Goal: Task Accomplishment & Management: Manage account settings

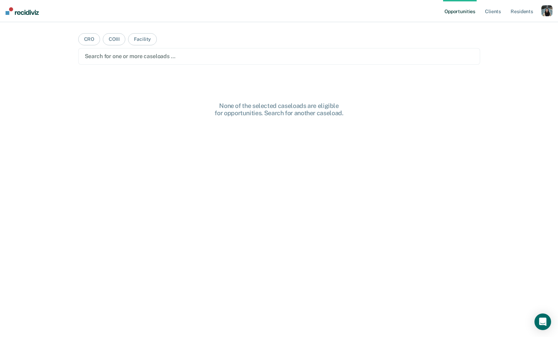
click at [549, 13] on div "button" at bounding box center [547, 10] width 11 height 11
click at [506, 31] on link "Profile" at bounding box center [519, 28] width 56 height 6
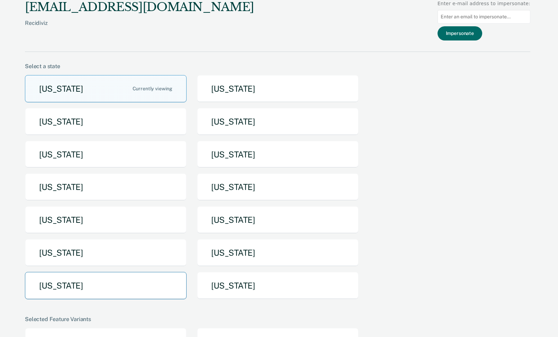
click at [112, 274] on button "Texas" at bounding box center [106, 285] width 162 height 27
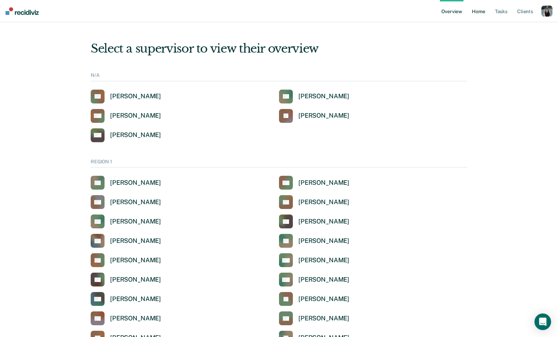
click at [472, 14] on link "Home" at bounding box center [479, 11] width 16 height 22
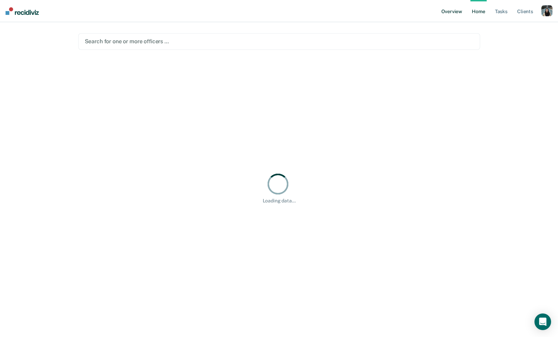
click at [456, 14] on link "Overview" at bounding box center [452, 11] width 24 height 22
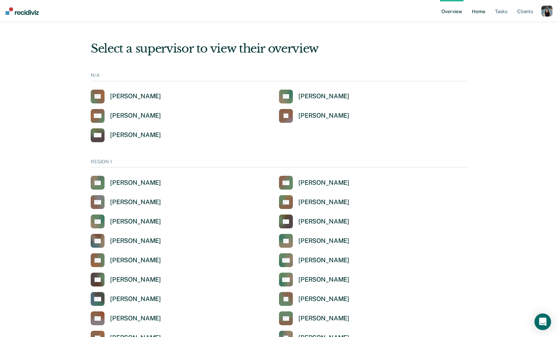
click at [473, 14] on link "Home" at bounding box center [479, 11] width 16 height 22
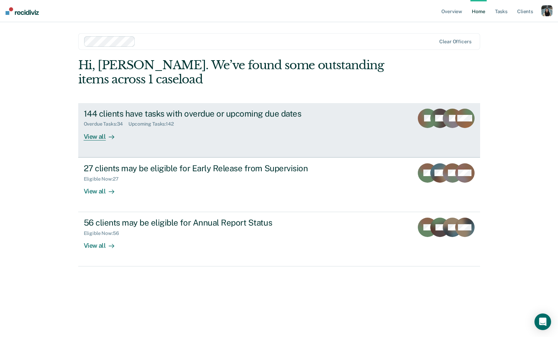
click at [348, 108] on link "144 clients have tasks with overdue or upcoming due dates Overdue Tasks : 34 Up…" at bounding box center [279, 130] width 402 height 54
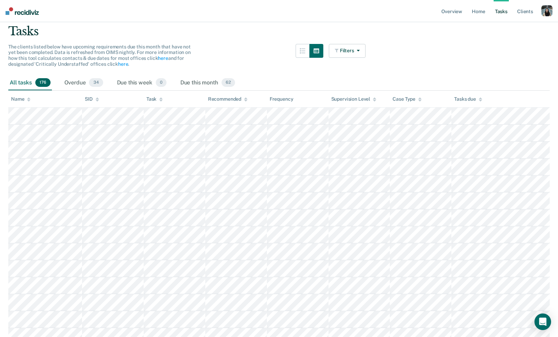
scroll to position [50, 0]
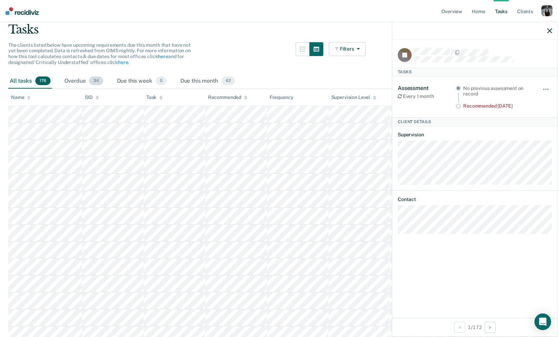
click at [77, 80] on div "Overdue 34" at bounding box center [84, 81] width 42 height 15
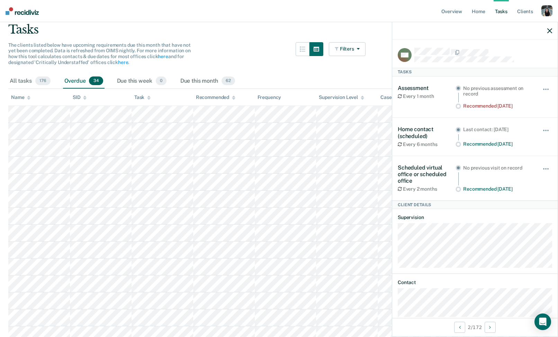
click at [79, 84] on div "Overdue 34" at bounding box center [84, 81] width 42 height 15
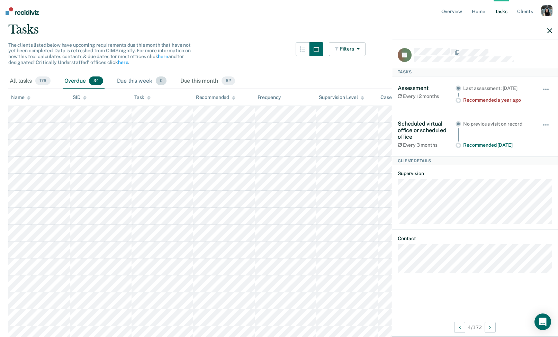
click at [127, 84] on div "Due this week 0" at bounding box center [142, 81] width 52 height 15
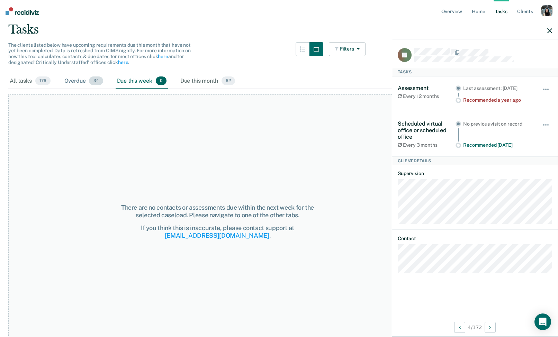
click at [65, 86] on div "Overdue 34" at bounding box center [84, 81] width 42 height 15
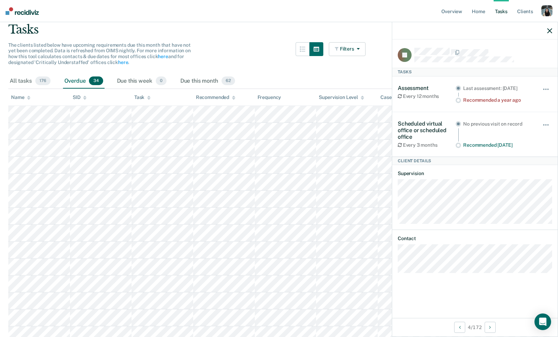
scroll to position [0, 0]
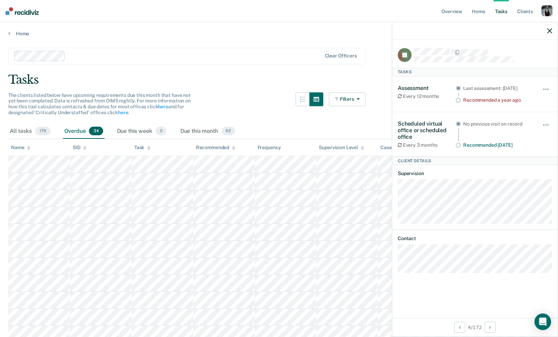
click at [548, 35] on div at bounding box center [475, 30] width 166 height 17
click at [549, 29] on icon "button" at bounding box center [550, 30] width 5 height 5
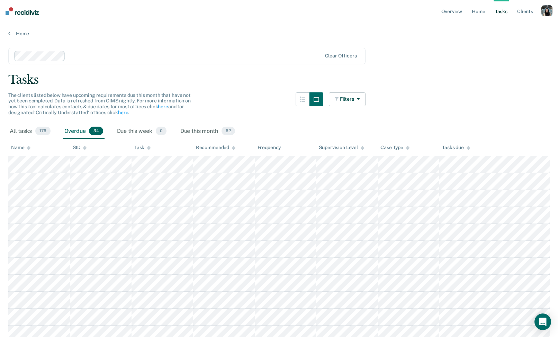
click at [223, 61] on div at bounding box center [168, 56] width 308 height 10
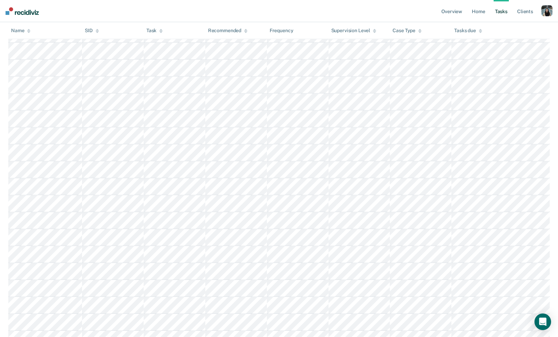
scroll to position [554, 0]
click at [550, 12] on div "button" at bounding box center [547, 10] width 11 height 11
click at [475, 9] on link "Home" at bounding box center [479, 11] width 16 height 22
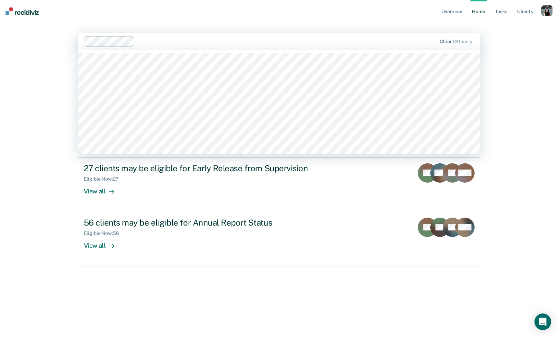
click at [247, 38] on div at bounding box center [287, 41] width 299 height 8
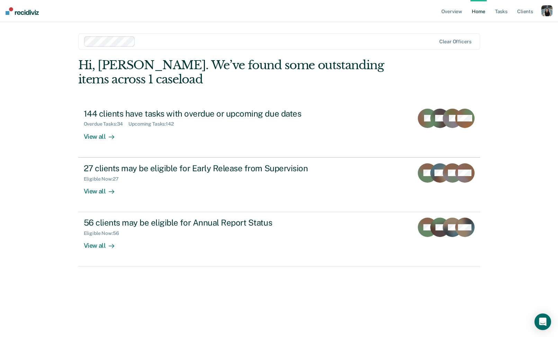
click at [194, 44] on div at bounding box center [287, 41] width 298 height 8
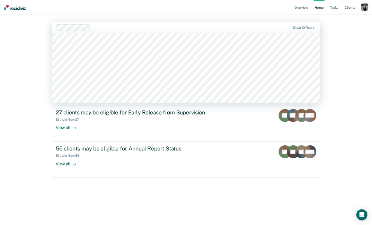
scroll to position [618, 0]
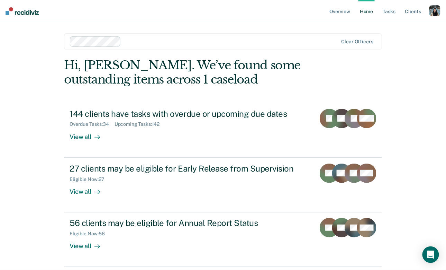
click at [390, 52] on main "Clear officers Hi, Krysty. We’ve found some outstanding items across 1 caseload…" at bounding box center [223, 137] width 335 height 231
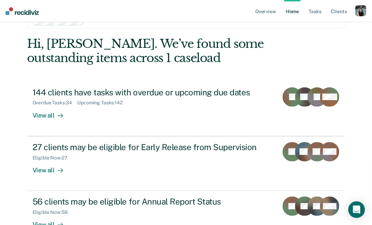
scroll to position [0, 0]
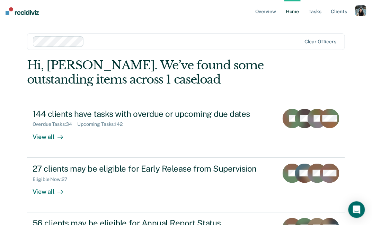
click at [146, 42] on div at bounding box center [194, 41] width 214 height 8
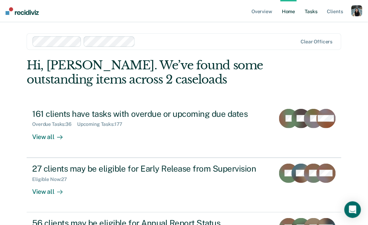
click at [316, 13] on link "Tasks" at bounding box center [311, 11] width 15 height 22
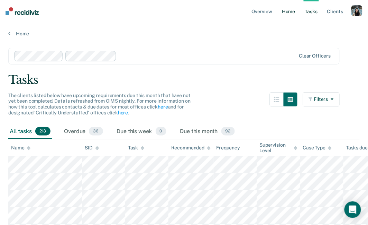
click at [288, 13] on link "Home" at bounding box center [289, 11] width 16 height 22
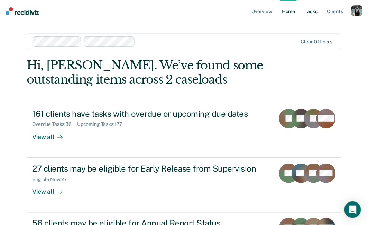
click at [316, 9] on link "Tasks" at bounding box center [311, 11] width 15 height 22
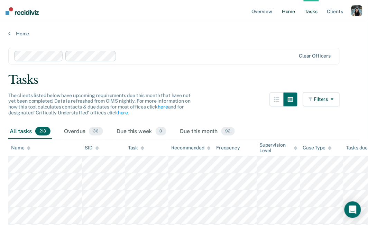
click at [286, 14] on link "Home" at bounding box center [289, 11] width 16 height 22
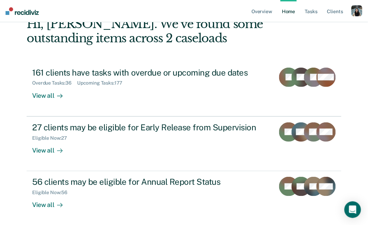
scroll to position [18, 0]
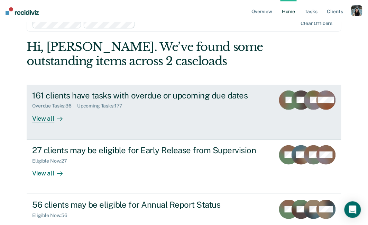
click at [259, 98] on div "161 clients have tasks with overdue or upcoming due dates" at bounding box center [151, 95] width 238 height 10
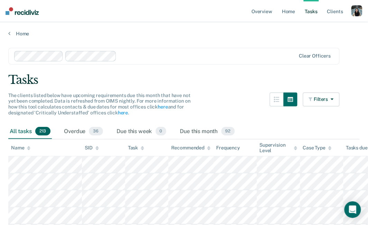
click at [173, 53] on div at bounding box center [207, 56] width 176 height 8
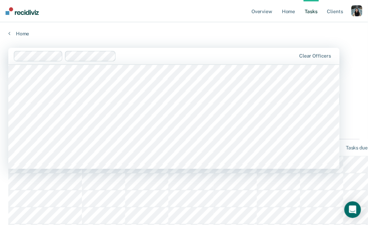
scroll to position [151, 0]
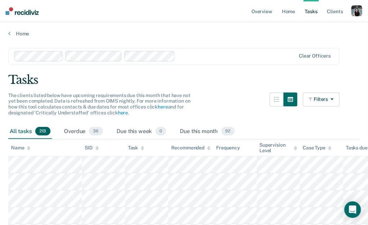
click at [190, 62] on div "Clear officers" at bounding box center [174, 56] width 332 height 17
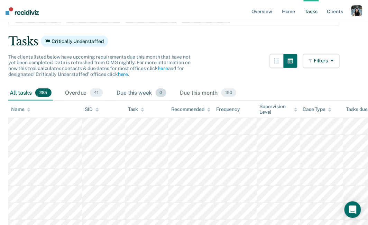
scroll to position [0, 0]
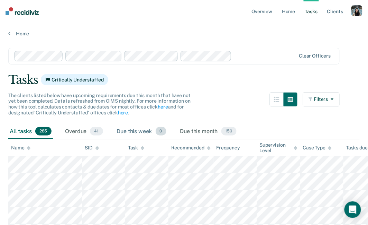
click at [124, 128] on div "Due this week 0" at bounding box center [142, 131] width 52 height 15
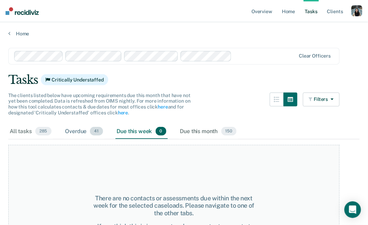
click at [87, 128] on div "Overdue 41" at bounding box center [84, 131] width 41 height 15
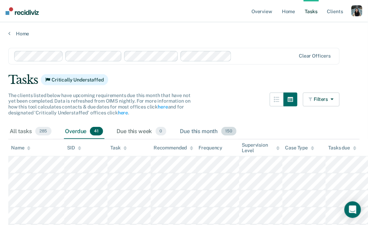
click at [192, 132] on div "Due this month 150" at bounding box center [208, 131] width 59 height 15
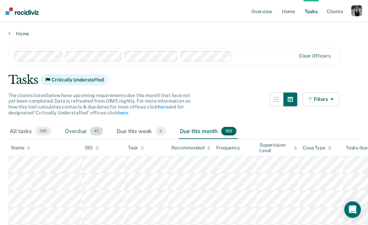
click at [85, 128] on div "Overdue 41" at bounding box center [84, 131] width 41 height 15
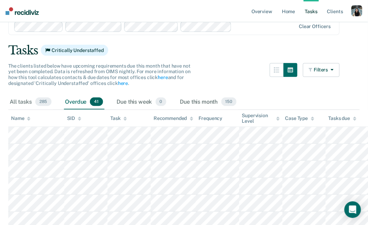
scroll to position [37, 0]
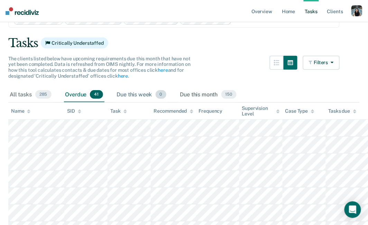
click at [146, 98] on div "Due this week 0" at bounding box center [142, 94] width 52 height 15
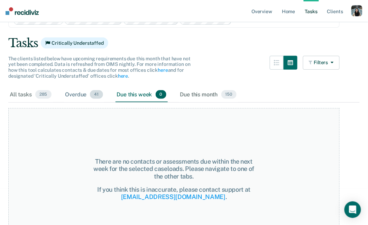
click at [88, 97] on div "Overdue 41" at bounding box center [84, 94] width 41 height 15
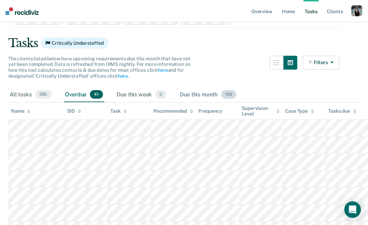
click at [203, 93] on div "Due this month 150" at bounding box center [208, 94] width 59 height 15
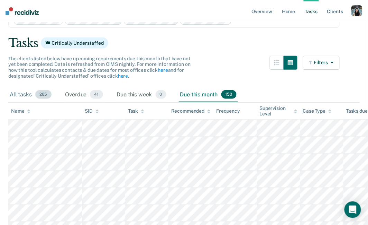
click at [27, 95] on div "All tasks 285" at bounding box center [30, 94] width 45 height 15
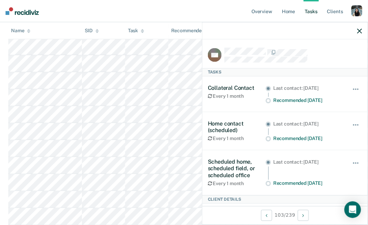
scroll to position [2210, 0]
click at [360, 29] on icon "button" at bounding box center [360, 30] width 5 height 5
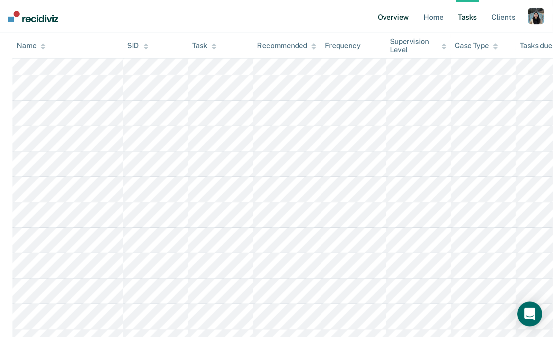
scroll to position [0, 0]
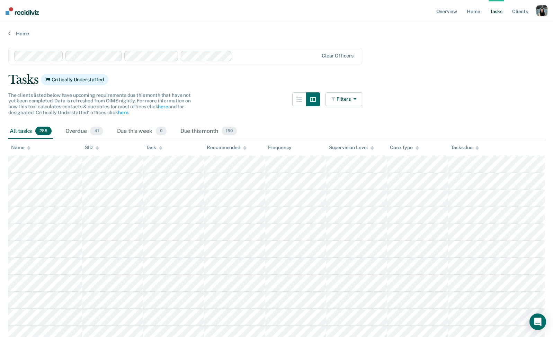
click at [347, 92] on button "Filters" at bounding box center [344, 99] width 37 height 14
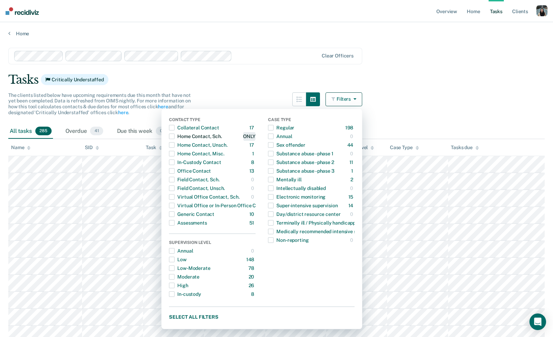
click at [251, 136] on div "ONLY" at bounding box center [249, 136] width 12 height 11
click at [175, 137] on span "button" at bounding box center [172, 137] width 6 height 6
click at [256, 136] on div "ONLY" at bounding box center [249, 136] width 12 height 11
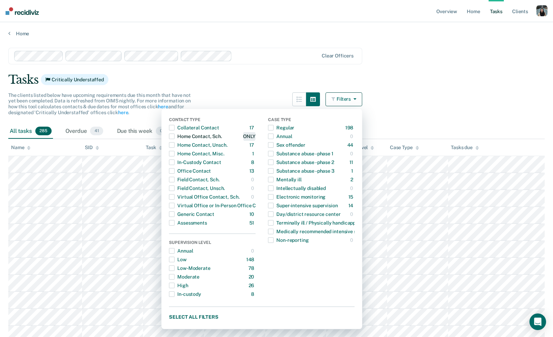
click at [256, 136] on div "ONLY" at bounding box center [249, 136] width 12 height 11
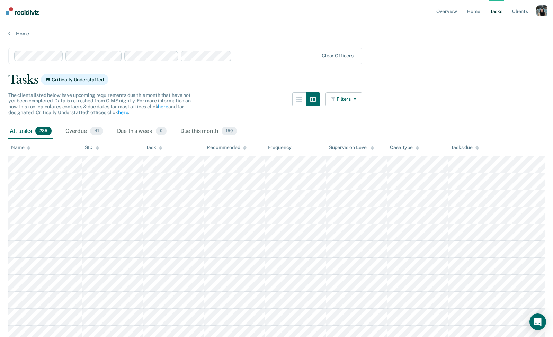
click at [340, 100] on button "Filters" at bounding box center [344, 99] width 37 height 14
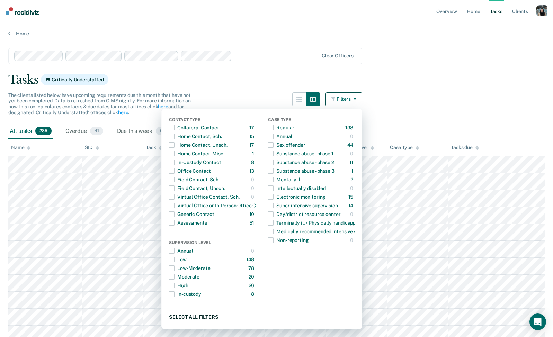
click at [206, 315] on button "Select all filters" at bounding box center [262, 317] width 186 height 9
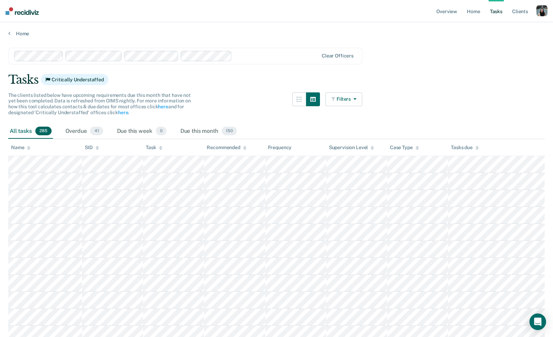
click at [345, 96] on button "Filters" at bounding box center [344, 99] width 37 height 14
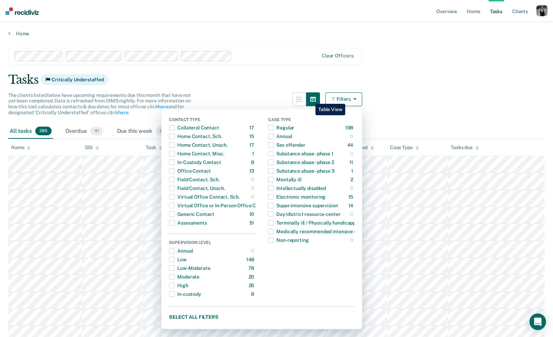
click at [310, 99] on button "button" at bounding box center [313, 99] width 14 height 14
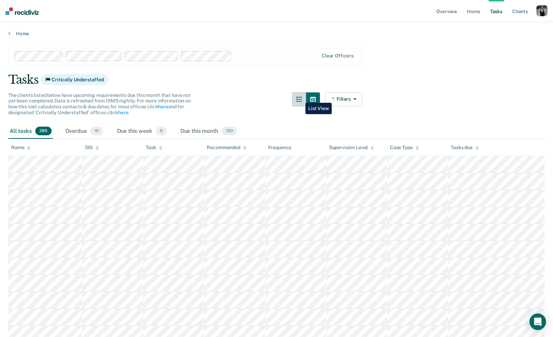
click at [300, 98] on icon "button" at bounding box center [299, 100] width 6 height 6
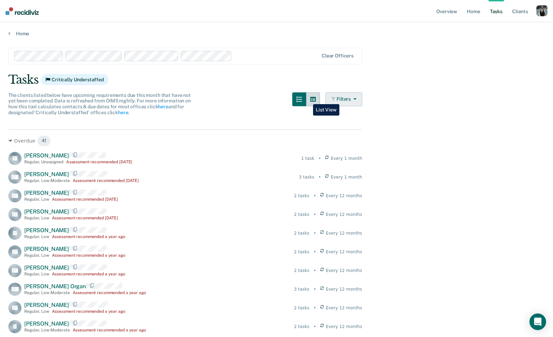
click at [315, 98] on icon "button" at bounding box center [313, 99] width 6 height 5
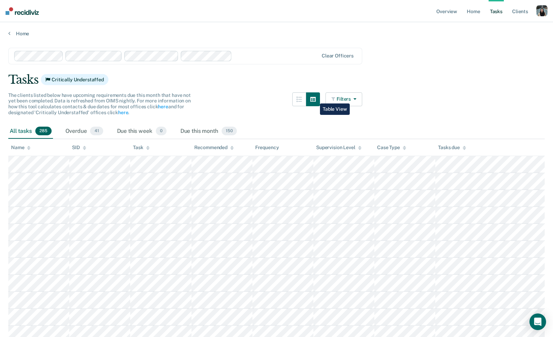
click at [343, 100] on button "Filters" at bounding box center [344, 99] width 37 height 14
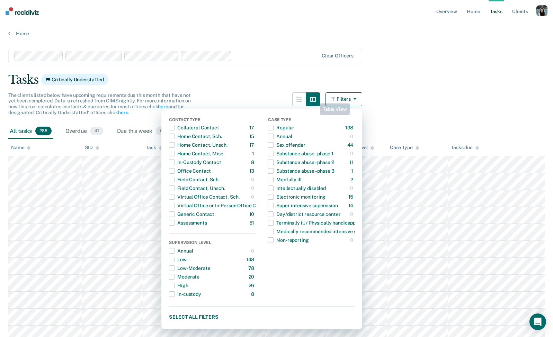
click at [343, 100] on button "Filters" at bounding box center [344, 99] width 37 height 14
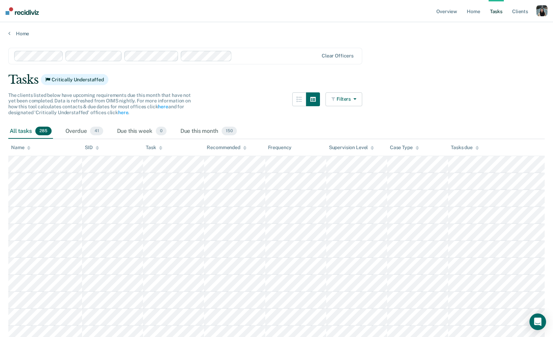
click at [343, 100] on button "Filters" at bounding box center [344, 99] width 37 height 14
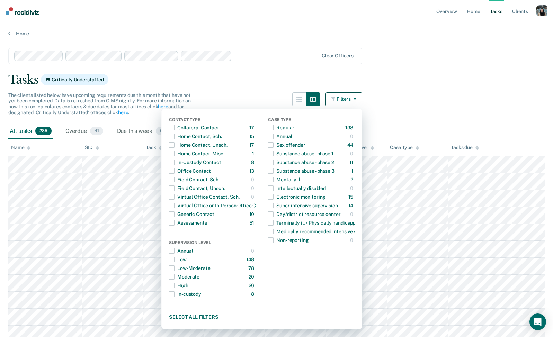
click at [311, 97] on button "button" at bounding box center [313, 99] width 14 height 14
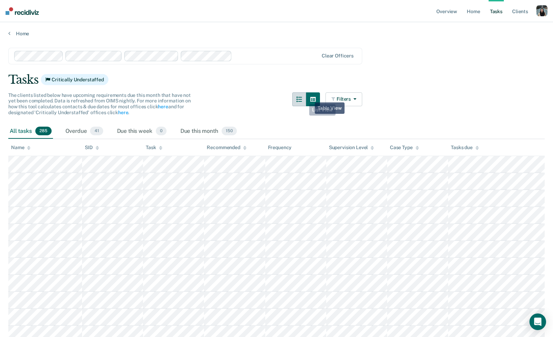
click at [302, 99] on icon "button" at bounding box center [299, 100] width 6 height 6
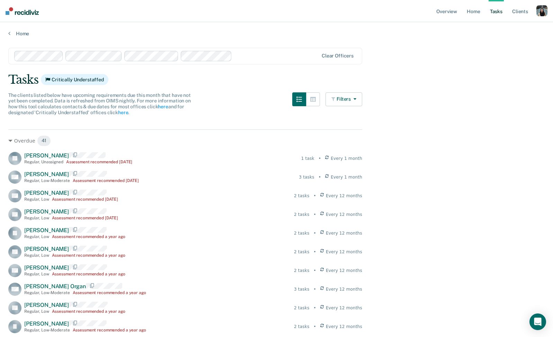
click at [348, 102] on button "Filters" at bounding box center [344, 99] width 37 height 14
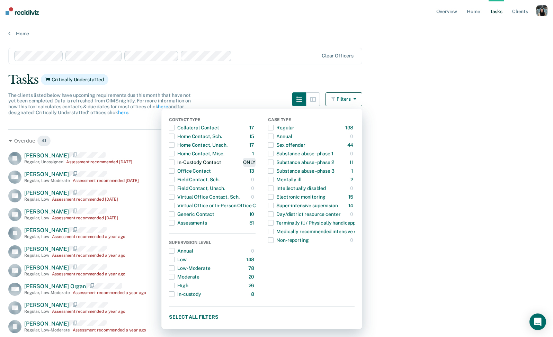
click at [255, 160] on div "ONLY" at bounding box center [249, 162] width 12 height 11
click at [313, 98] on button "button" at bounding box center [313, 99] width 14 height 14
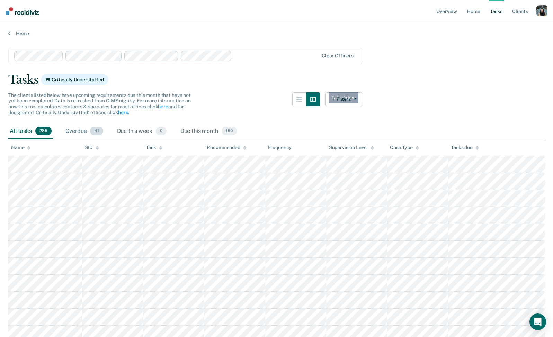
click at [68, 132] on div "Overdue 41" at bounding box center [84, 131] width 41 height 15
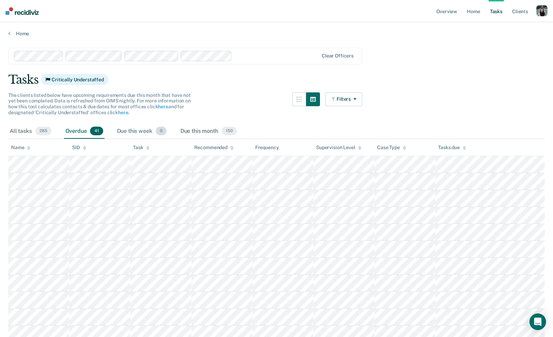
click at [133, 131] on div "Due this week 0" at bounding box center [142, 131] width 52 height 15
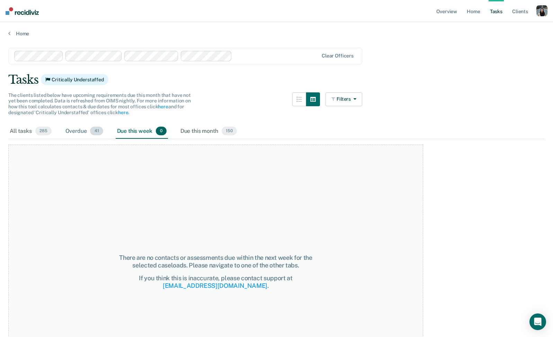
click at [73, 129] on div "Overdue 41" at bounding box center [84, 131] width 41 height 15
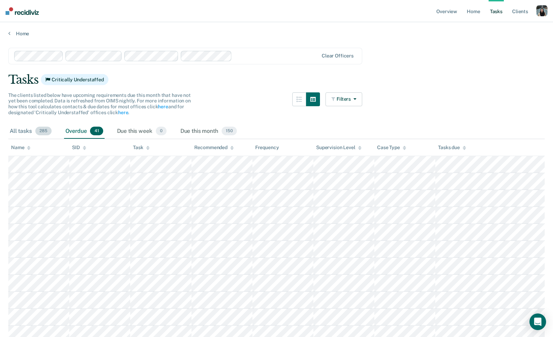
click at [28, 128] on div "All tasks 285" at bounding box center [30, 131] width 45 height 15
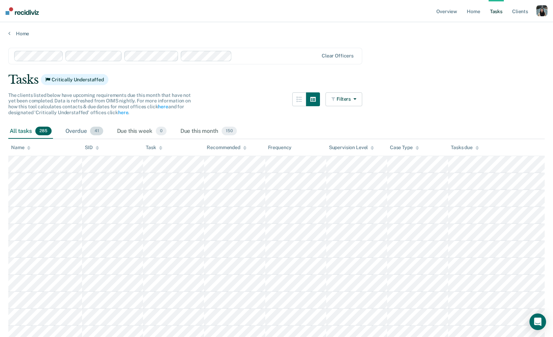
click at [104, 129] on div "Overdue 41" at bounding box center [84, 131] width 41 height 15
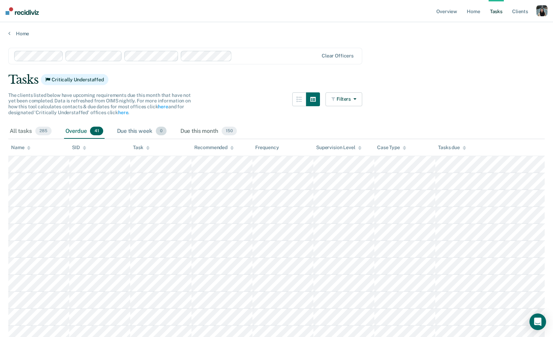
click at [142, 131] on div "Due this week 0" at bounding box center [142, 131] width 52 height 15
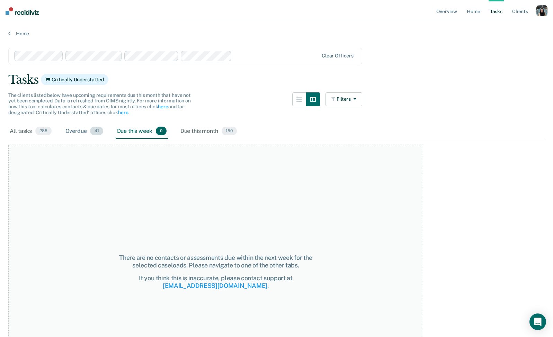
click at [82, 128] on div "Overdue 41" at bounding box center [84, 131] width 41 height 15
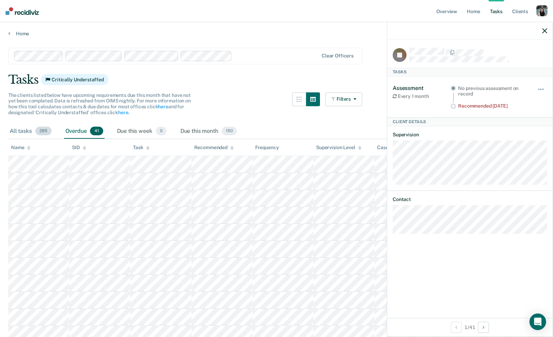
click at [23, 130] on div "All tasks 285" at bounding box center [30, 131] width 45 height 15
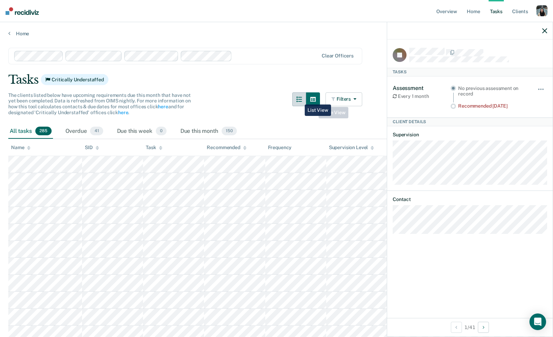
click at [302, 98] on icon "button" at bounding box center [299, 100] width 6 height 6
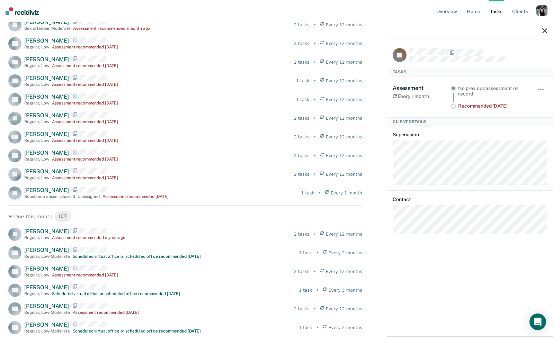
scroll to position [821, 0]
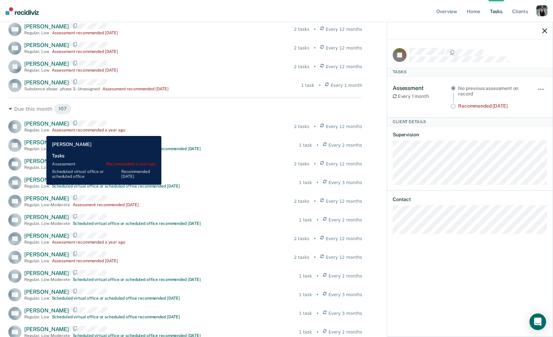
click at [41, 127] on span "Landon Jones" at bounding box center [46, 124] width 45 height 7
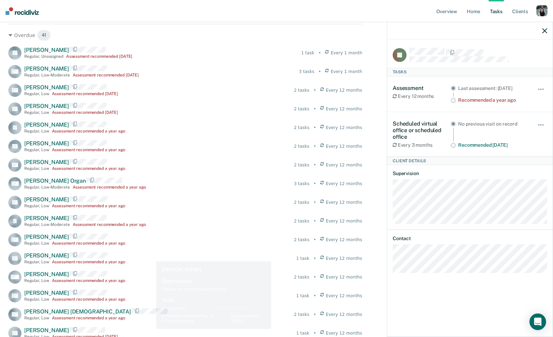
scroll to position [37, 0]
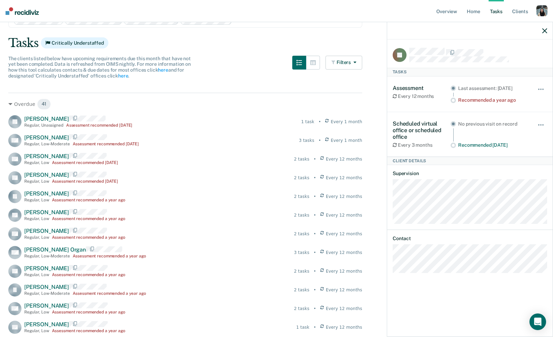
click at [544, 30] on icon "button" at bounding box center [544, 30] width 5 height 5
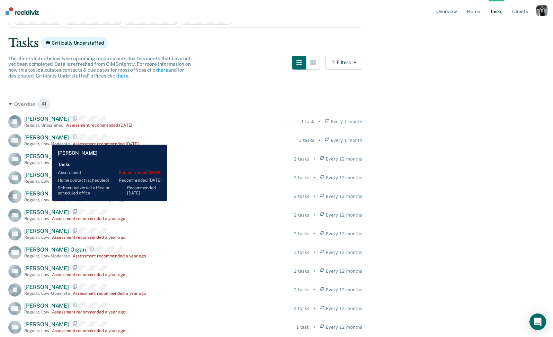
click at [47, 140] on span "Michael Calahan" at bounding box center [46, 137] width 45 height 7
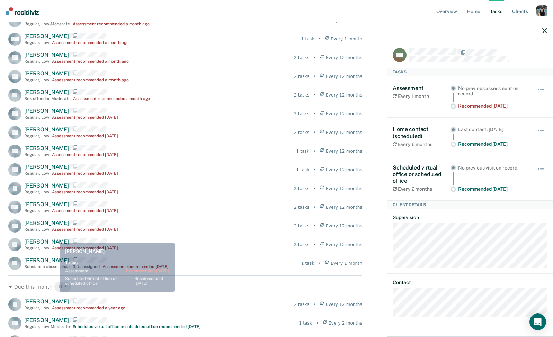
scroll to position [643, 0]
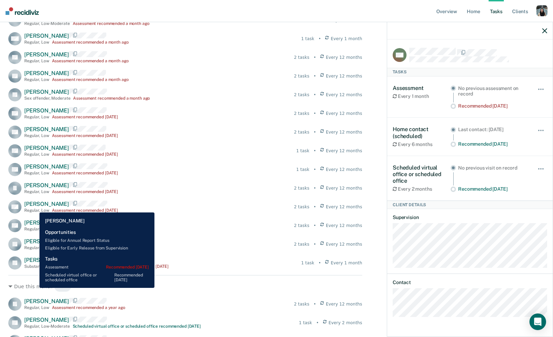
click at [34, 207] on span "Cindy Mitchell" at bounding box center [46, 204] width 45 height 7
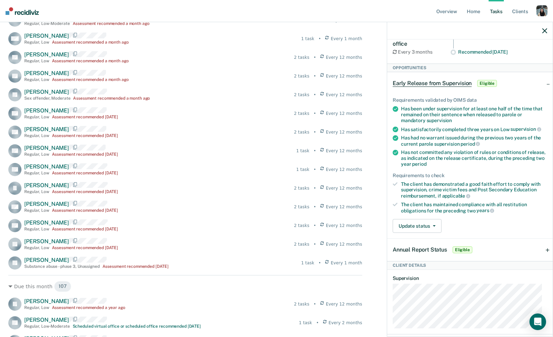
scroll to position [0, 0]
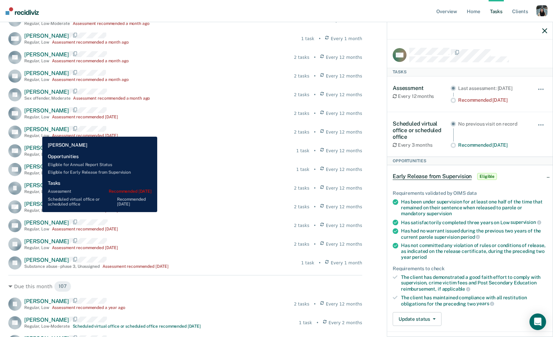
click at [37, 132] on span "David Arredondo" at bounding box center [46, 129] width 45 height 7
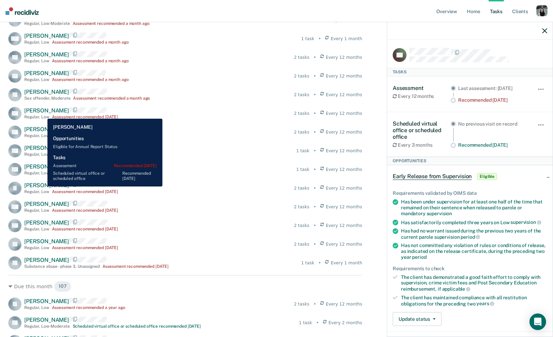
click at [42, 114] on span "Rebecca Bartlett" at bounding box center [46, 110] width 45 height 7
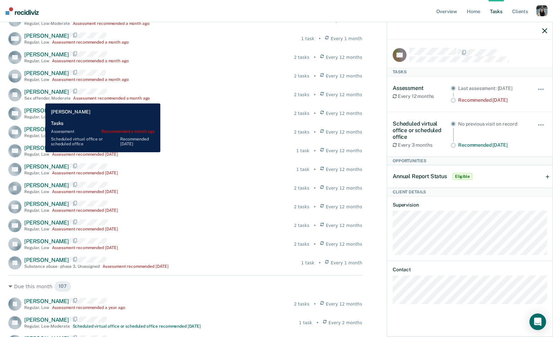
click at [40, 95] on span "James Coleman" at bounding box center [46, 92] width 45 height 7
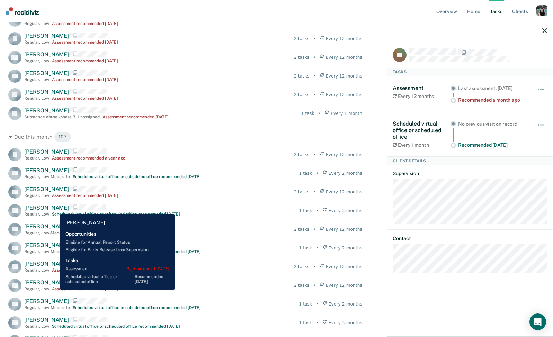
scroll to position [905, 0]
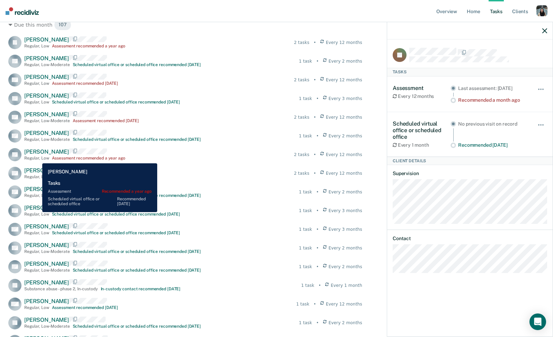
click at [37, 155] on span "David Lockridge" at bounding box center [46, 152] width 45 height 7
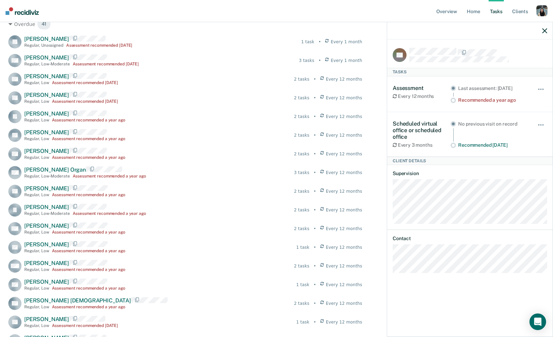
scroll to position [0, 0]
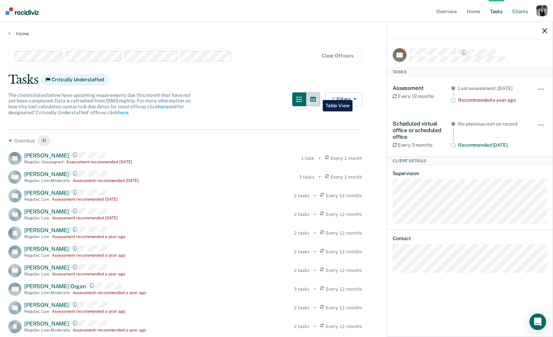
click at [318, 95] on button "button" at bounding box center [313, 99] width 14 height 14
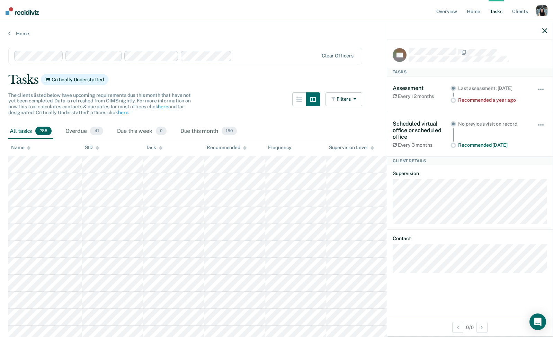
click at [249, 56] on div at bounding box center [276, 56] width 83 height 8
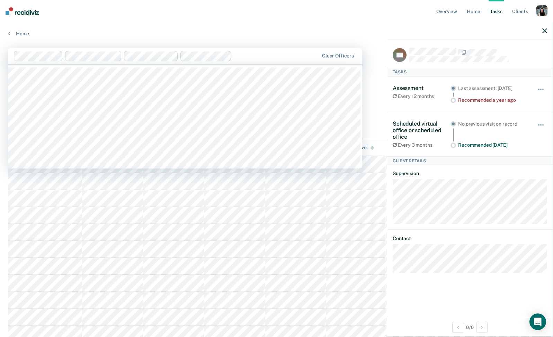
scroll to position [373, 0]
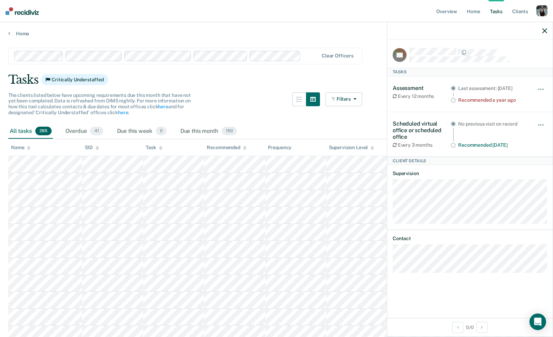
click at [310, 55] on div at bounding box center [311, 56] width 15 height 8
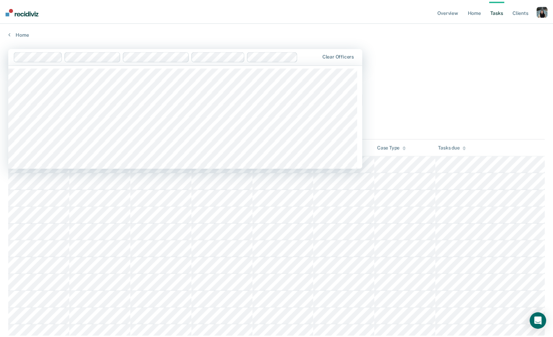
scroll to position [626, 0]
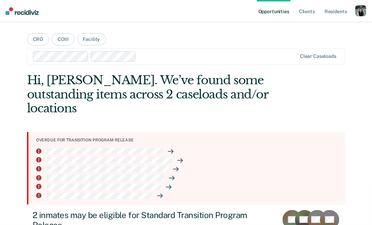
click at [356, 11] on div "button" at bounding box center [360, 10] width 11 height 11
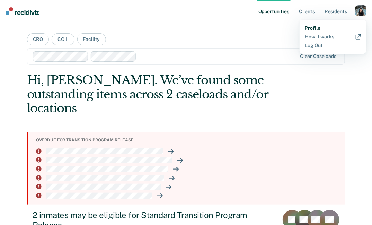
click at [319, 25] on link "Profile" at bounding box center [333, 28] width 56 height 6
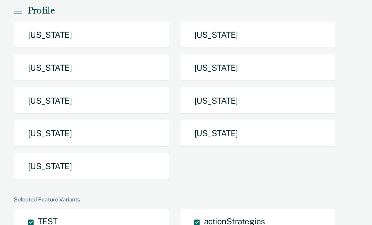
scroll to position [164, 0]
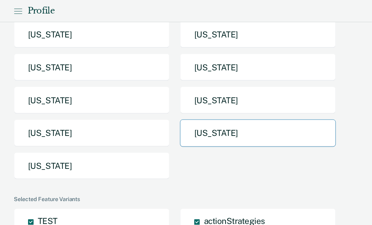
click at [216, 127] on button "[US_STATE]" at bounding box center [258, 132] width 156 height 27
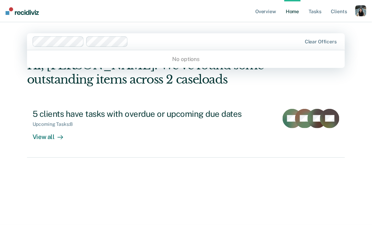
click at [196, 46] on div at bounding box center [168, 41] width 270 height 10
click at [70, 172] on div "Hi, Krysty. We’ve found some outstanding items across 2 caseloads 5 clients hav…" at bounding box center [186, 131] width 318 height 147
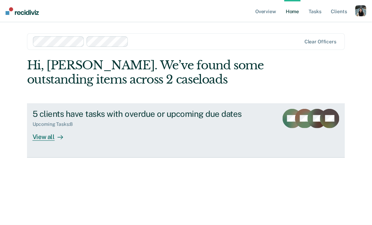
click at [102, 137] on div "5 clients have tasks with overdue or upcoming due dates Upcoming Tasks : 8 View…" at bounding box center [161, 125] width 257 height 32
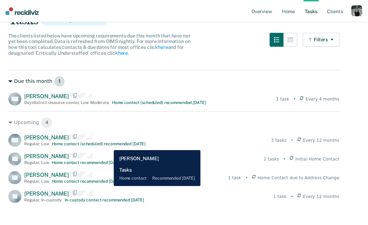
scroll to position [31, 0]
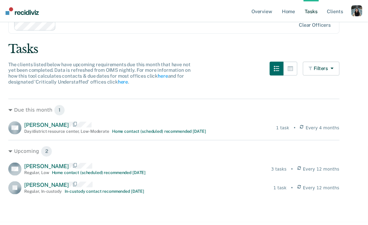
click at [80, 28] on div at bounding box center [177, 25] width 237 height 8
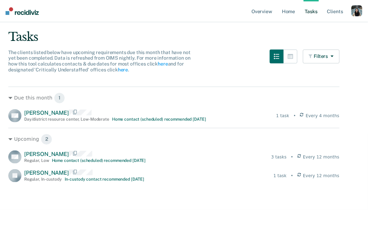
scroll to position [0, 0]
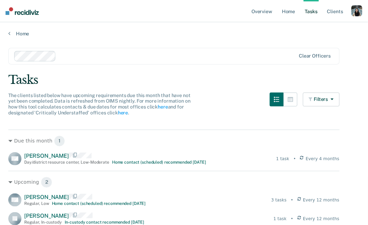
click at [113, 60] on div at bounding box center [155, 56] width 283 height 10
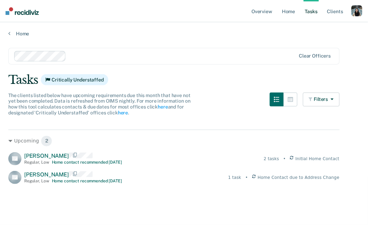
click at [135, 61] on div "Clear officers" at bounding box center [174, 56] width 332 height 17
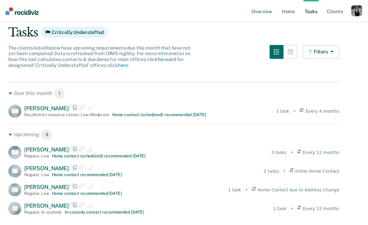
scroll to position [37, 0]
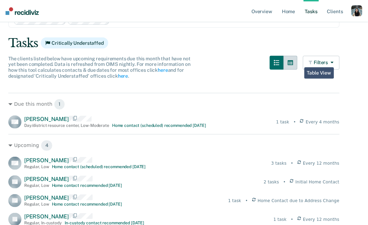
click at [298, 62] on button "button" at bounding box center [291, 63] width 14 height 14
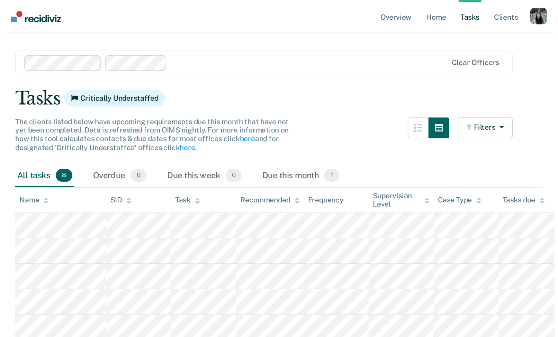
scroll to position [0, 0]
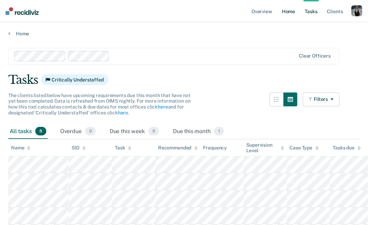
click at [291, 15] on link "Home" at bounding box center [289, 11] width 16 height 22
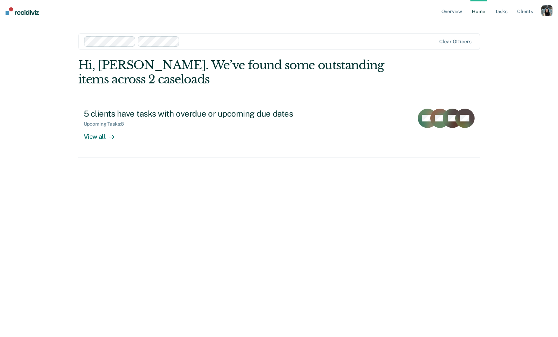
click at [372, 27] on main "Clear officers Hi, Krysty. We’ve found some outstanding items across 2 caseload…" at bounding box center [279, 171] width 419 height 299
click at [372, 30] on main "Clear officers Hi, Krysty. We’ve found some outstanding items across 2 caseload…" at bounding box center [279, 171] width 419 height 299
click at [372, 12] on ul "Overview Home Tasks Client s" at bounding box center [490, 11] width 101 height 22
click at [372, 11] on div "button" at bounding box center [547, 10] width 11 height 11
click at [372, 26] on link "Profile" at bounding box center [519, 28] width 56 height 6
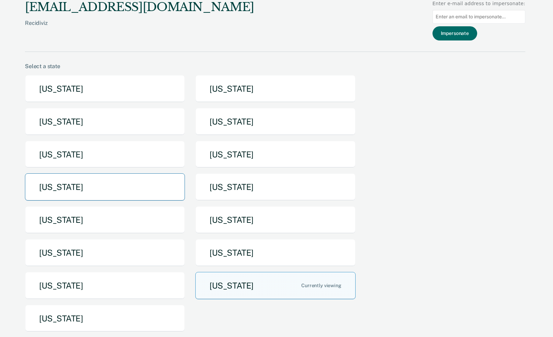
click at [123, 190] on button "Michigan" at bounding box center [105, 186] width 160 height 27
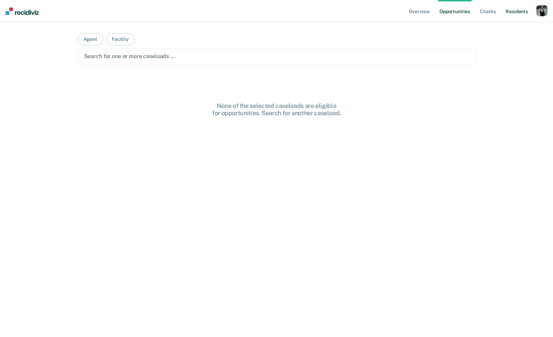
click at [372, 16] on link "Resident s" at bounding box center [516, 11] width 25 height 22
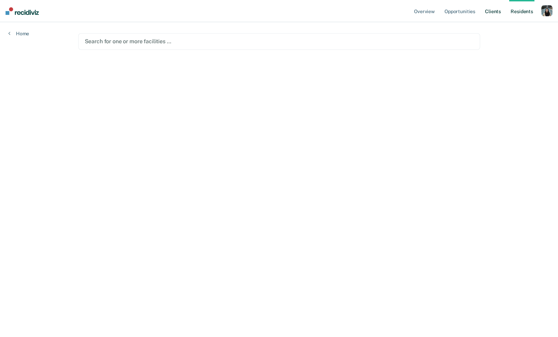
click at [372, 10] on link "Client s" at bounding box center [493, 11] width 19 height 22
click at [372, 38] on div at bounding box center [279, 41] width 389 height 8
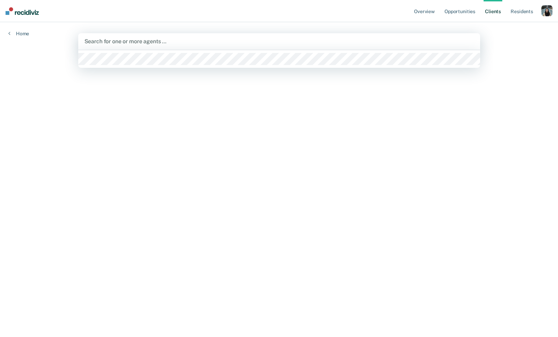
click at [344, 68] on div at bounding box center [279, 59] width 402 height 18
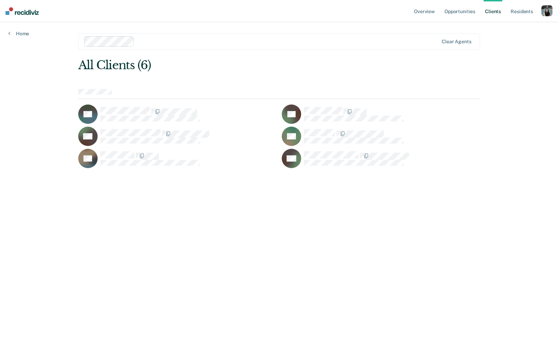
click at [372, 9] on div "button" at bounding box center [547, 10] width 11 height 11
click at [372, 28] on link "Profile" at bounding box center [519, 28] width 56 height 6
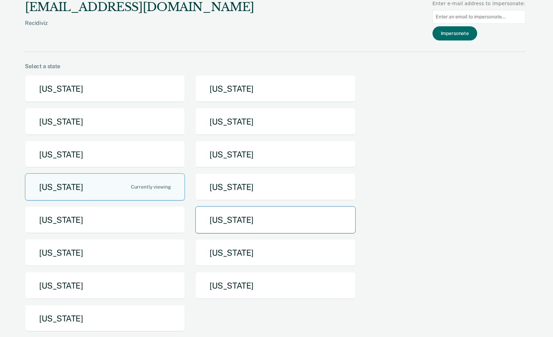
click at [250, 224] on button "North Dakota" at bounding box center [275, 219] width 160 height 27
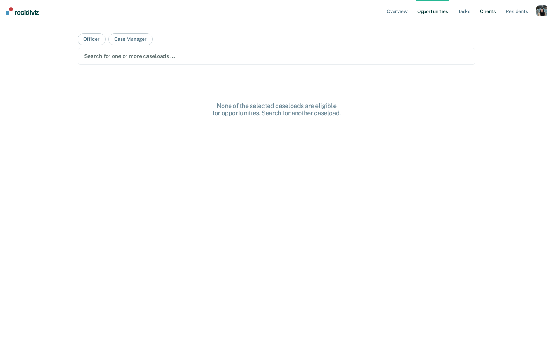
click at [372, 10] on link "Client s" at bounding box center [488, 11] width 19 height 22
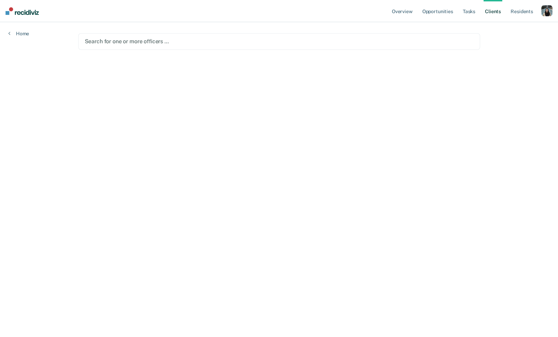
click at [372, 27] on main "Search for one or more officers …" at bounding box center [279, 171] width 419 height 299
click at [372, 38] on div at bounding box center [279, 41] width 389 height 8
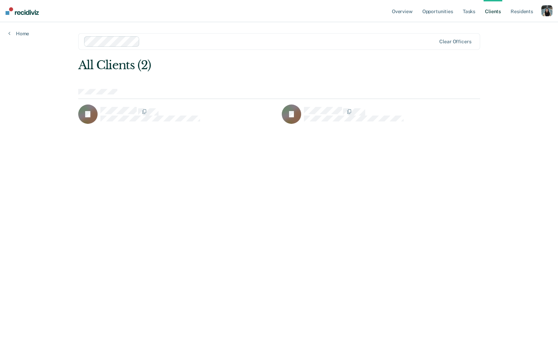
click at [372, 10] on div "button" at bounding box center [547, 10] width 11 height 11
click at [372, 29] on link "Profile" at bounding box center [517, 28] width 59 height 6
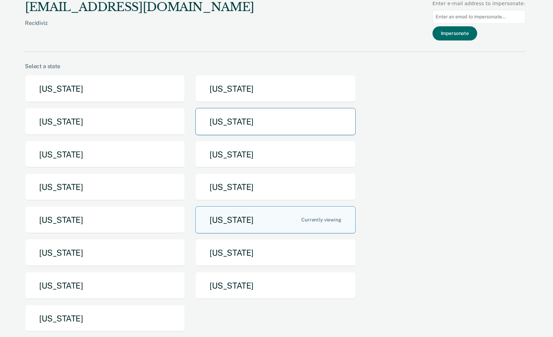
click at [239, 134] on button "Idaho" at bounding box center [275, 121] width 160 height 27
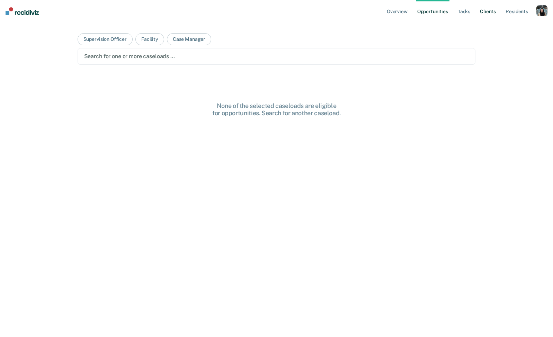
click at [372, 11] on link "Client s" at bounding box center [488, 11] width 19 height 22
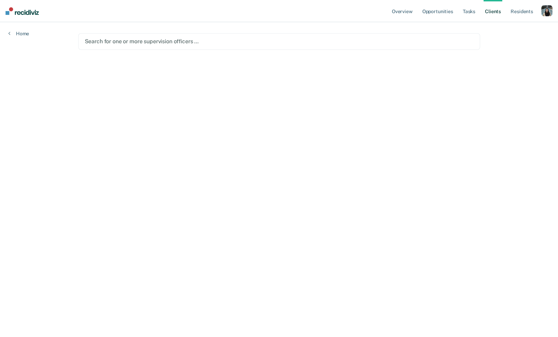
click at [325, 45] on div at bounding box center [279, 41] width 389 height 8
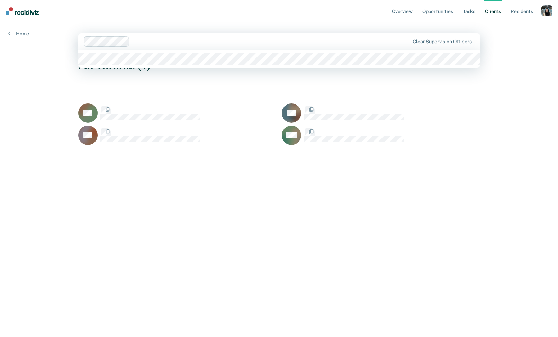
click at [310, 42] on div at bounding box center [271, 41] width 277 height 8
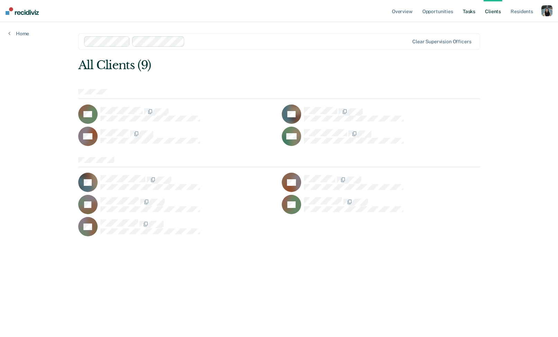
click at [372, 12] on link "Tasks" at bounding box center [469, 11] width 15 height 22
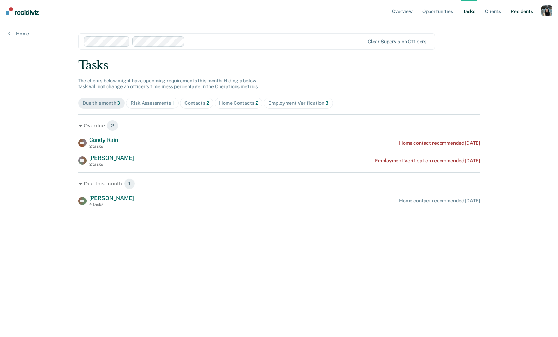
click at [372, 14] on link "Resident s" at bounding box center [521, 11] width 25 height 22
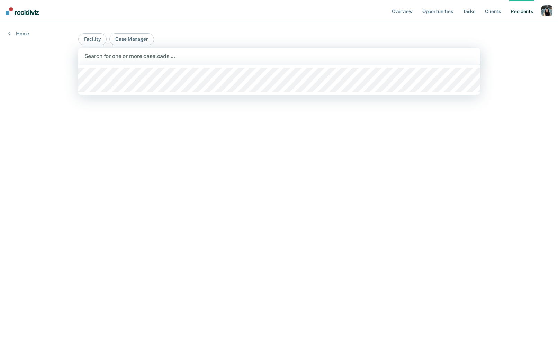
click at [338, 54] on div at bounding box center [279, 56] width 390 height 8
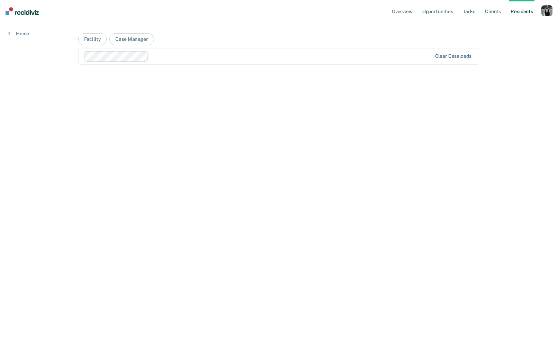
click at [340, 56] on div at bounding box center [291, 56] width 281 height 8
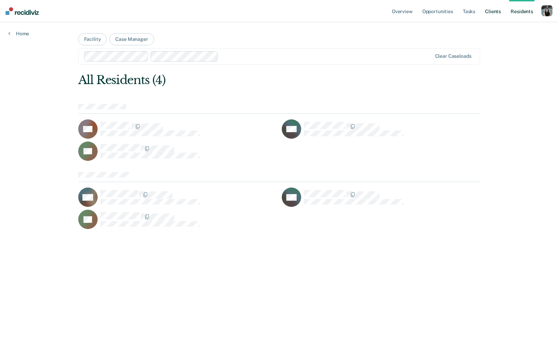
click at [372, 12] on link "Client s" at bounding box center [493, 11] width 19 height 22
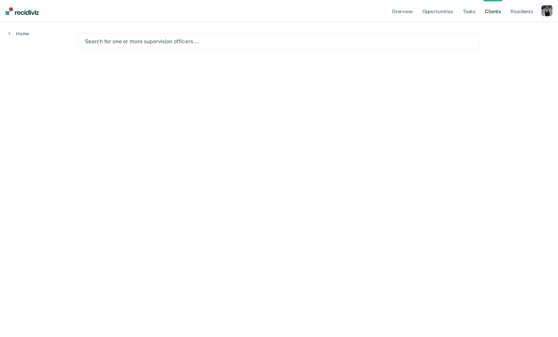
click at [372, 8] on div "button" at bounding box center [547, 10] width 11 height 11
click at [372, 30] on link "Profile" at bounding box center [517, 28] width 59 height 6
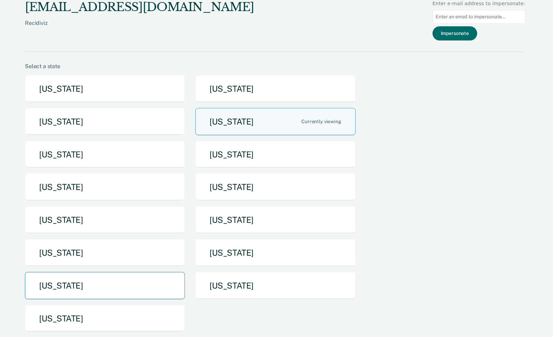
click at [94, 224] on button "Tennessee" at bounding box center [105, 285] width 160 height 27
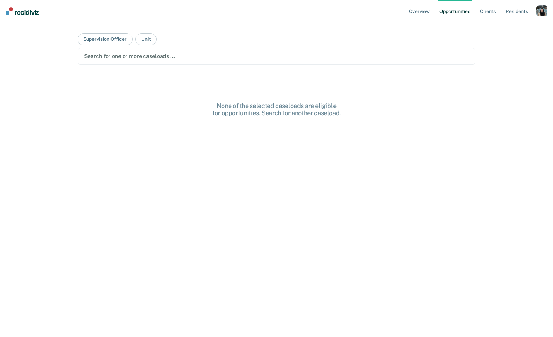
click at [372, 12] on div "button" at bounding box center [541, 10] width 11 height 11
click at [372, 46] on main "Supervision Officer Unit Search for one or more caseloads … None of the selecte…" at bounding box center [276, 171] width 415 height 299
click at [372, 12] on link "Client s" at bounding box center [488, 11] width 19 height 22
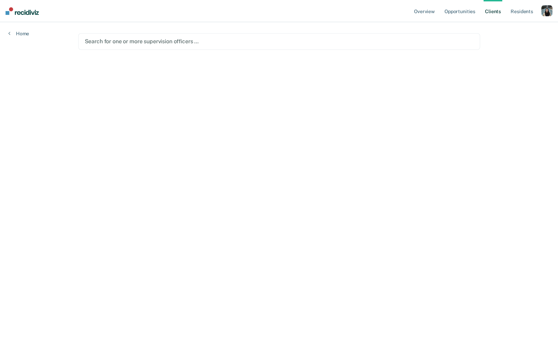
click at [372, 35] on div "Search for one or more supervision officers …" at bounding box center [279, 41] width 402 height 17
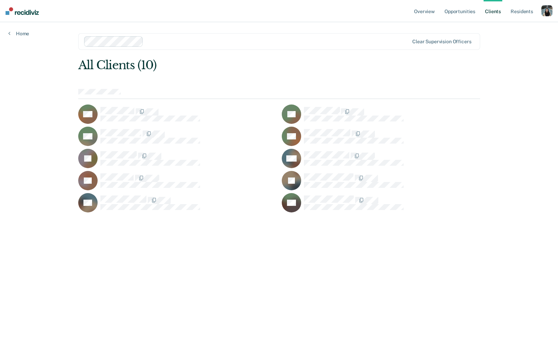
click at [372, 12] on div "button" at bounding box center [547, 10] width 11 height 11
click at [372, 29] on link "Profile" at bounding box center [519, 28] width 56 height 6
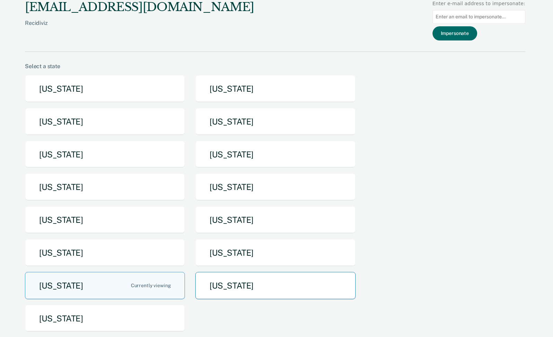
click at [251, 224] on button "Texas" at bounding box center [275, 285] width 160 height 27
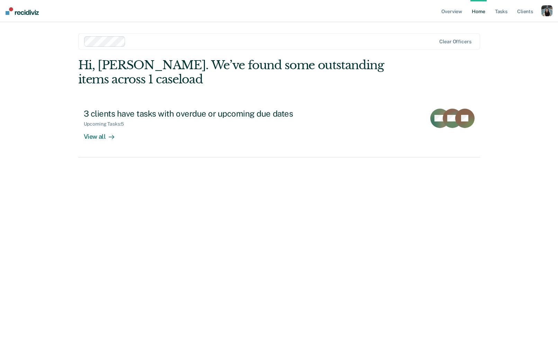
click at [271, 44] on div at bounding box center [282, 41] width 308 height 8
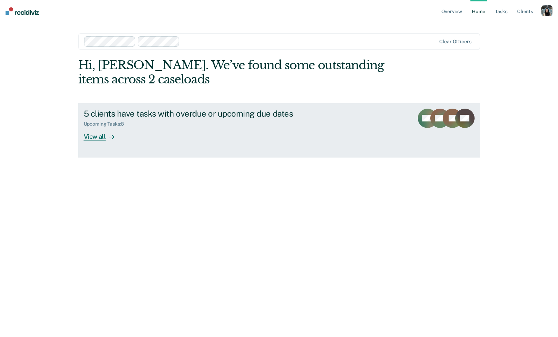
click at [285, 112] on div "5 clients have tasks with overdue or upcoming due dates" at bounding box center [205, 114] width 243 height 10
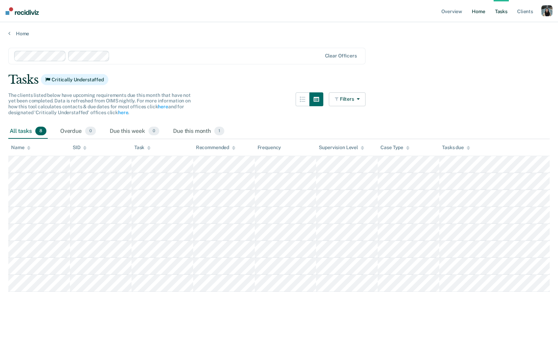
click at [372, 10] on link "Home" at bounding box center [479, 11] width 16 height 22
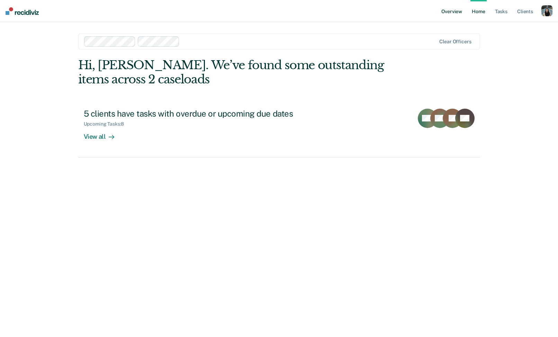
click at [372, 12] on link "Overview" at bounding box center [452, 11] width 24 height 22
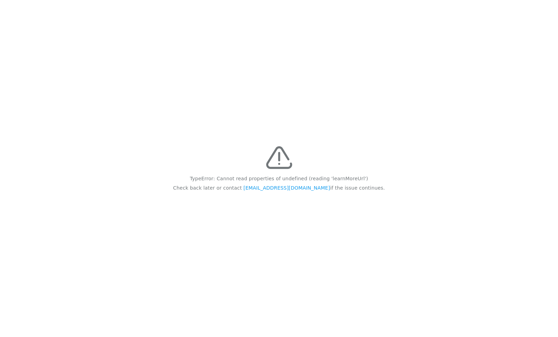
drag, startPoint x: 481, startPoint y: 59, endPoint x: 473, endPoint y: 55, distance: 7.9
drag, startPoint x: 473, startPoint y: 55, endPoint x: 463, endPoint y: 56, distance: 10.4
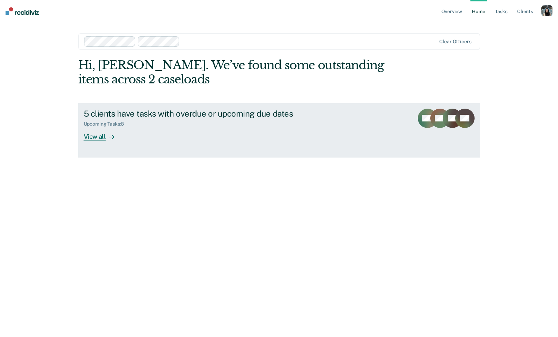
click at [308, 108] on link "5 clients have tasks with overdue or upcoming due dates Upcoming Tasks : 8 View…" at bounding box center [279, 130] width 402 height 54
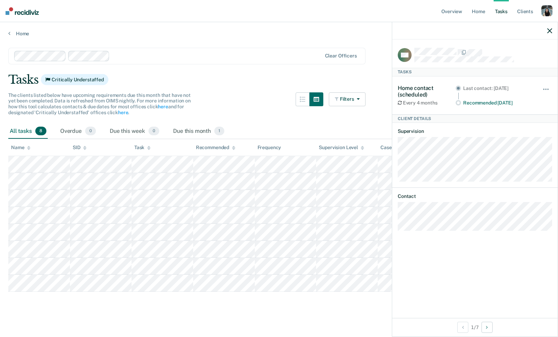
click at [551, 29] on icon "button" at bounding box center [550, 30] width 5 height 5
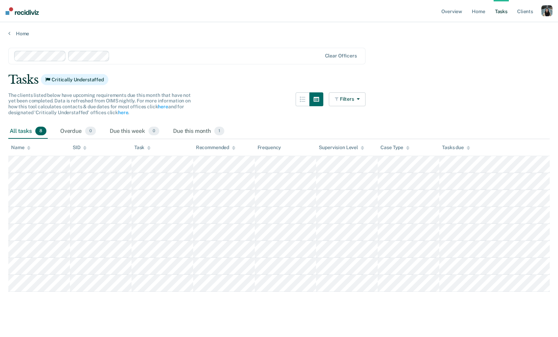
click at [542, 14] on div "button" at bounding box center [547, 10] width 11 height 11
click at [506, 35] on link "How it works" at bounding box center [519, 37] width 56 height 6
click at [500, 75] on div "Tasks Critically Understaffed" at bounding box center [279, 80] width 542 height 14
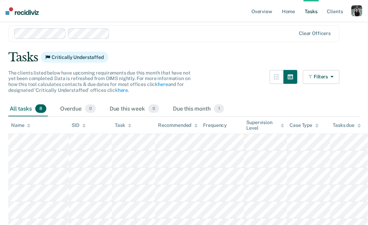
scroll to position [24, 0]
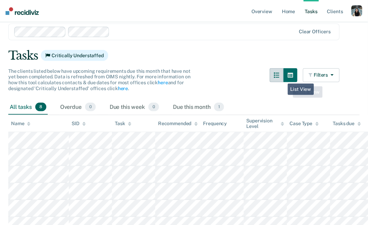
click at [283, 78] on button "button" at bounding box center [277, 75] width 14 height 14
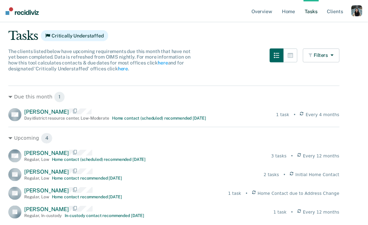
scroll to position [37, 0]
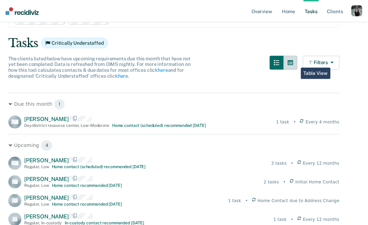
click at [294, 62] on icon "button" at bounding box center [291, 63] width 6 height 6
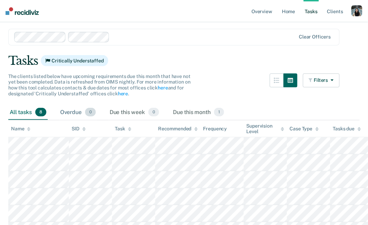
scroll to position [0, 0]
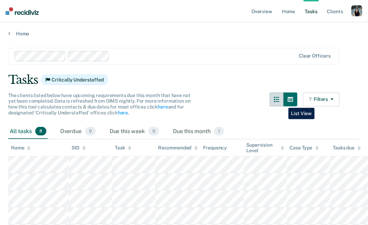
click at [284, 103] on button "button" at bounding box center [277, 99] width 14 height 14
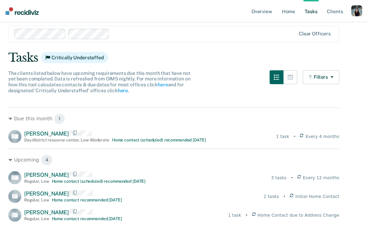
scroll to position [11, 0]
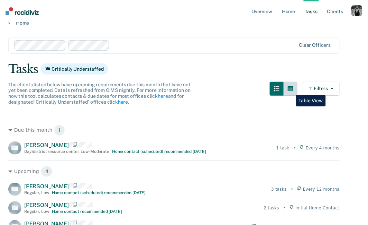
click at [292, 90] on icon "button" at bounding box center [291, 88] width 6 height 5
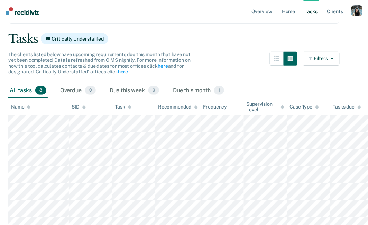
scroll to position [41, 0]
click at [278, 62] on button "button" at bounding box center [277, 59] width 14 height 14
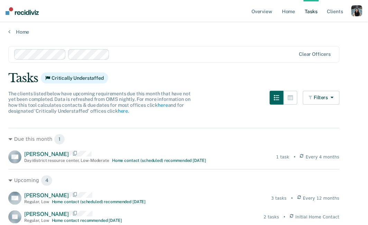
scroll to position [0, 0]
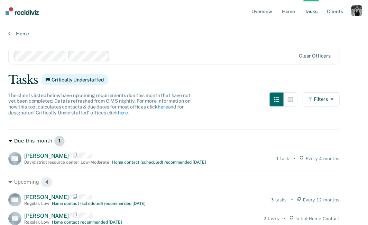
click at [57, 141] on span "1" at bounding box center [59, 140] width 11 height 11
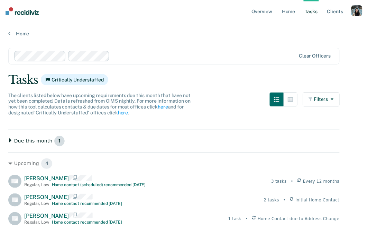
click at [57, 141] on span "1" at bounding box center [59, 140] width 11 height 11
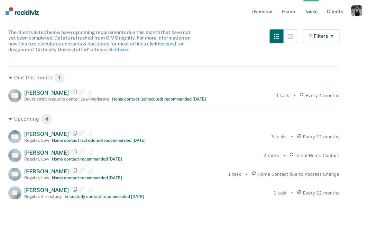
scroll to position [74, 0]
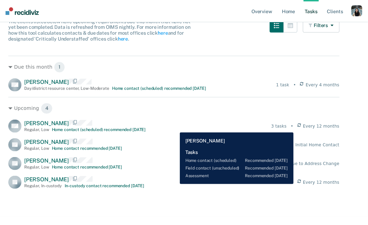
click at [286, 127] on div "3 tasks" at bounding box center [279, 126] width 15 height 6
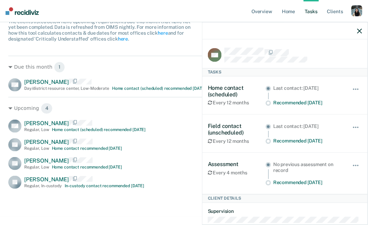
click at [362, 30] on icon "button" at bounding box center [360, 30] width 5 height 5
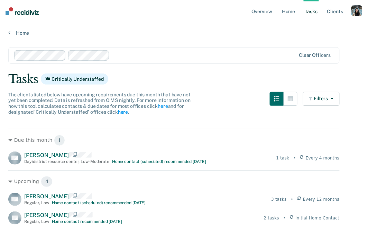
scroll to position [0, 0]
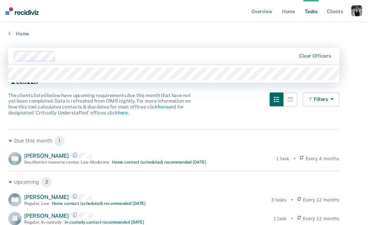
click at [66, 58] on div at bounding box center [178, 56] width 238 height 8
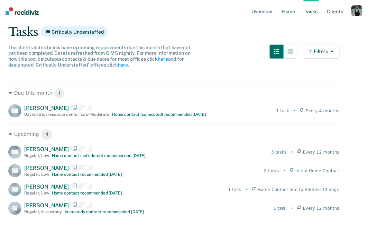
scroll to position [47, 0]
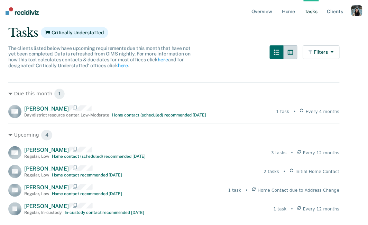
click at [298, 51] on button "button" at bounding box center [291, 52] width 14 height 14
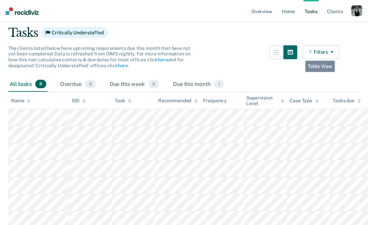
click at [321, 54] on button "Filters" at bounding box center [321, 52] width 37 height 14
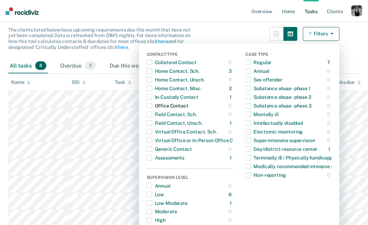
scroll to position [28, 0]
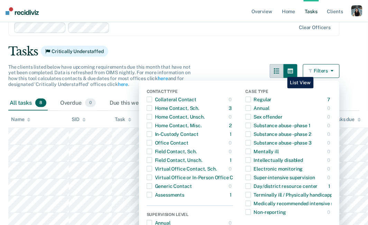
click at [280, 72] on icon "button" at bounding box center [277, 71] width 6 height 6
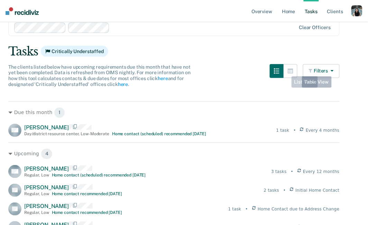
click at [312, 71] on button "Filters" at bounding box center [321, 71] width 37 height 14
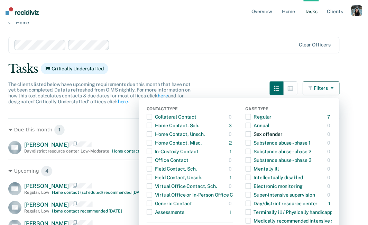
scroll to position [10, 0]
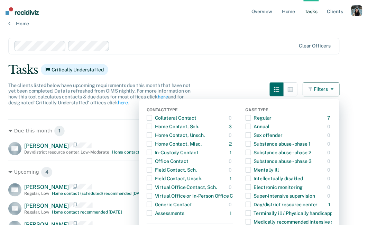
click at [248, 75] on div "Tasks Critically Understaffed" at bounding box center [184, 70] width 352 height 14
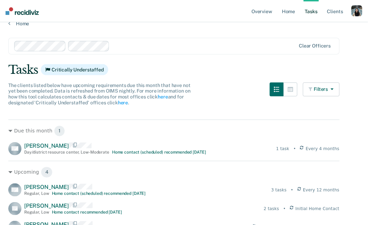
click at [315, 84] on button "Filters" at bounding box center [321, 89] width 37 height 14
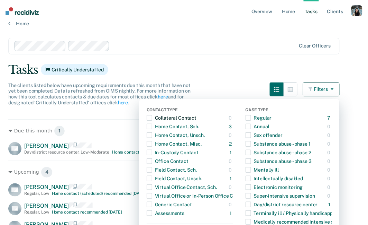
scroll to position [47, 0]
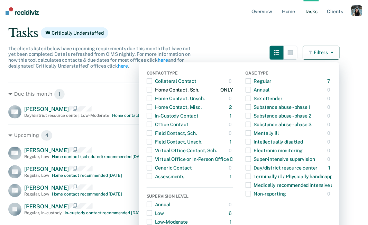
click at [156, 89] on div "Home Contact, Sch." at bounding box center [173, 89] width 53 height 11
click at [229, 89] on div "ONLY" at bounding box center [227, 89] width 12 height 11
click at [232, 89] on div "ONLY" at bounding box center [227, 89] width 12 height 11
click at [243, 58] on div "The clients listed below have upcoming requirements due this month that have no…" at bounding box center [174, 62] width 332 height 32
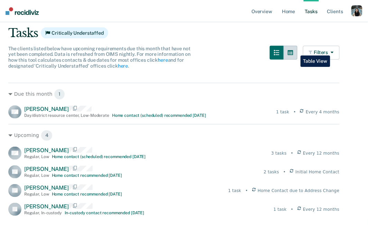
click at [294, 50] on icon "button" at bounding box center [291, 52] width 6 height 5
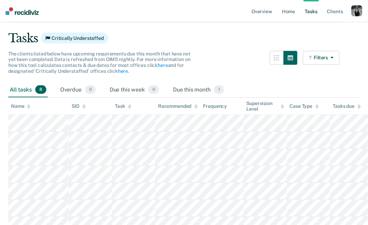
scroll to position [42, 0]
click at [71, 88] on div "Overdue 0" at bounding box center [78, 89] width 38 height 15
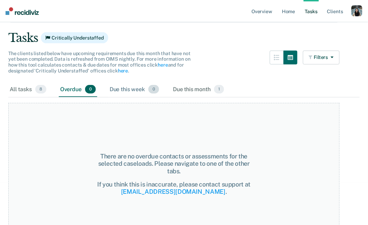
click at [135, 89] on div "Due this week 0" at bounding box center [134, 89] width 52 height 15
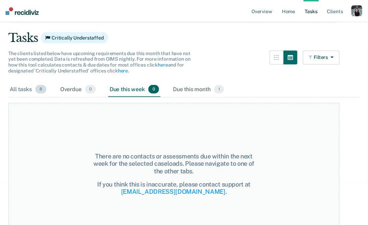
click at [20, 87] on div "All tasks 8" at bounding box center [27, 89] width 39 height 15
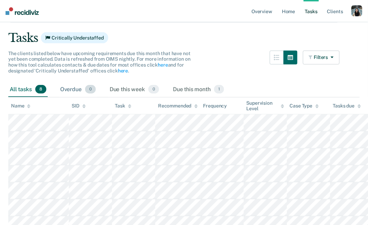
click at [74, 89] on div "Overdue 0" at bounding box center [78, 89] width 38 height 15
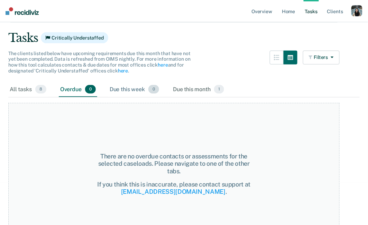
click at [120, 91] on div "Due this week 0" at bounding box center [134, 89] width 52 height 15
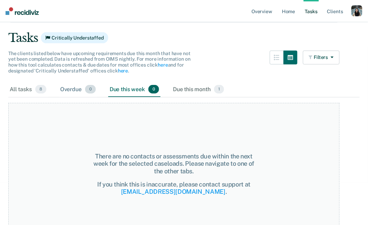
click at [70, 88] on div "Overdue 0" at bounding box center [78, 89] width 38 height 15
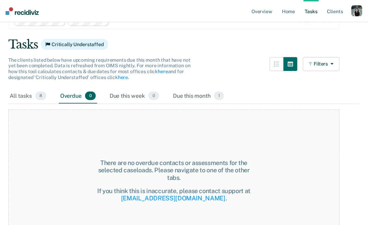
scroll to position [43, 0]
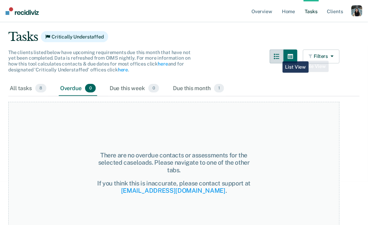
click at [276, 56] on button "button" at bounding box center [277, 57] width 14 height 14
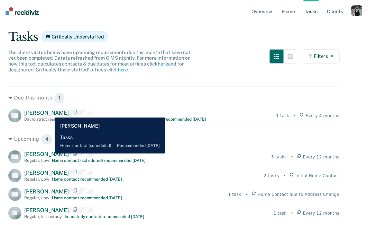
click at [50, 112] on span "Casey Martinez" at bounding box center [46, 112] width 45 height 7
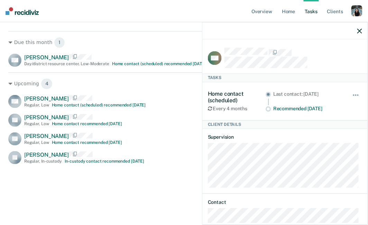
scroll to position [117, 0]
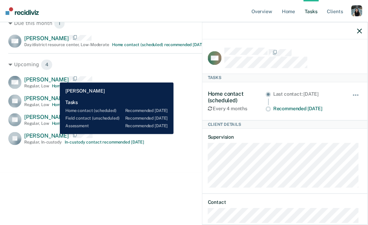
click at [55, 77] on span "Quincy Garret" at bounding box center [46, 79] width 45 height 7
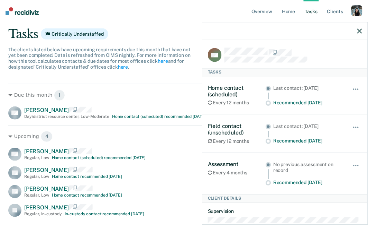
scroll to position [46, 0]
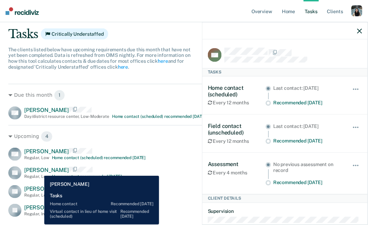
click at [39, 170] on span "Liam Anderson" at bounding box center [46, 170] width 45 height 7
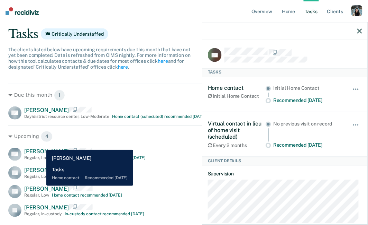
click at [41, 186] on span "Emma Brown" at bounding box center [46, 188] width 45 height 7
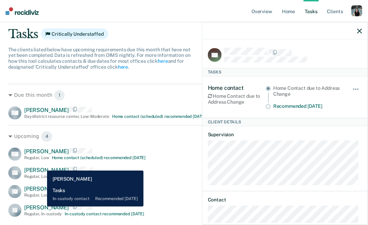
click at [42, 206] on span "John Smith" at bounding box center [46, 207] width 45 height 7
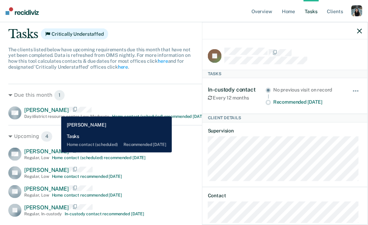
click at [56, 111] on span "Casey Martinez" at bounding box center [46, 110] width 45 height 7
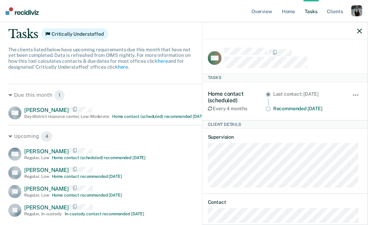
click at [362, 32] on icon "button" at bounding box center [360, 30] width 5 height 5
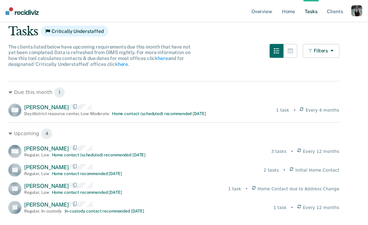
scroll to position [48, 0]
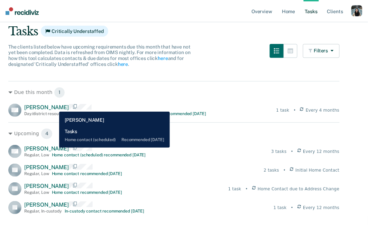
click at [54, 106] on span "Casey Martinez" at bounding box center [46, 107] width 45 height 7
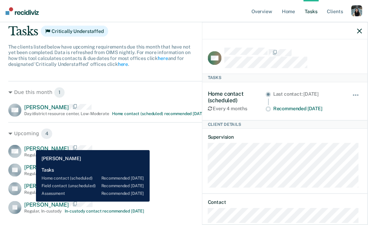
click at [31, 145] on div "Quincy Garret Regular , Low Home contact (scheduled) recommended in 3 months" at bounding box center [85, 151] width 122 height 12
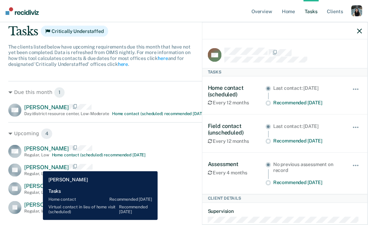
click at [38, 166] on span "Liam Anderson" at bounding box center [46, 167] width 45 height 7
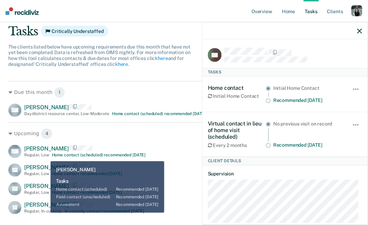
click at [45, 156] on div "Regular , Low" at bounding box center [36, 154] width 25 height 5
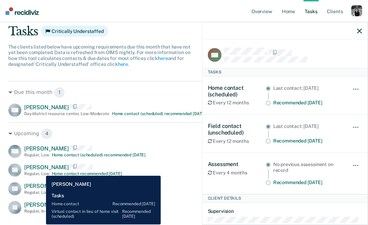
click at [41, 170] on span "Liam Anderson" at bounding box center [46, 167] width 45 height 7
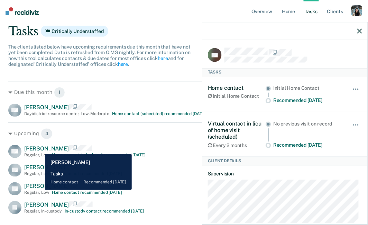
click at [40, 190] on div "Emma Brown Regular , Low Home contact recommended in 3 months" at bounding box center [73, 189] width 98 height 12
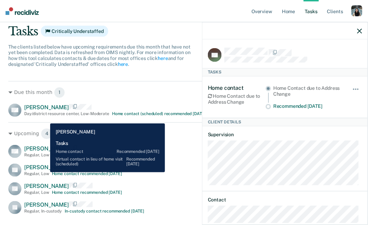
click at [45, 172] on div "Regular , Low" at bounding box center [36, 173] width 25 height 5
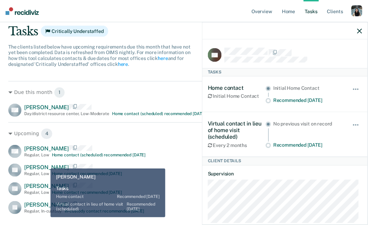
click at [46, 162] on div "QG Quincy Garret Regular , Low Home contact (scheduled) recommended in 3 months…" at bounding box center [174, 179] width 332 height 69
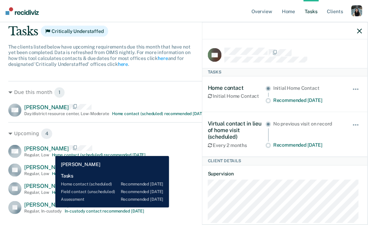
click at [50, 151] on span "Quincy Garret" at bounding box center [46, 148] width 45 height 7
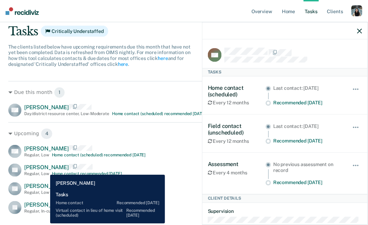
click at [45, 169] on span "Liam Anderson" at bounding box center [46, 167] width 45 height 7
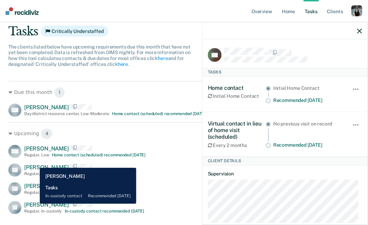
click at [35, 204] on span "John Smith" at bounding box center [46, 204] width 45 height 7
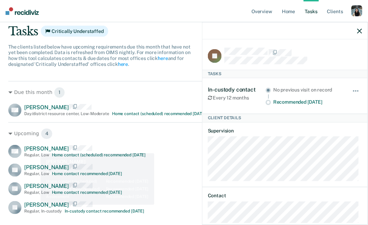
click at [36, 149] on span "Quincy Garret" at bounding box center [46, 148] width 45 height 7
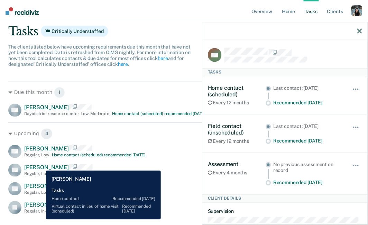
click at [41, 166] on span "Liam Anderson" at bounding box center [46, 167] width 45 height 7
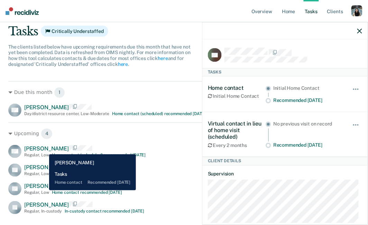
click at [44, 190] on div "Emma Brown Regular , Low Home contact recommended in 3 months" at bounding box center [73, 189] width 98 height 12
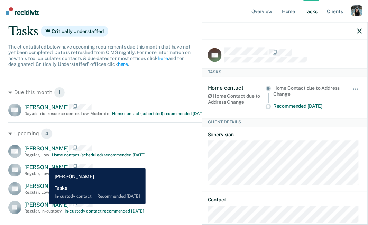
click at [44, 204] on span "John Smith" at bounding box center [46, 204] width 45 height 7
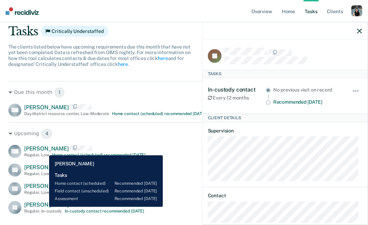
click at [44, 150] on span "Quincy Garret" at bounding box center [46, 148] width 45 height 7
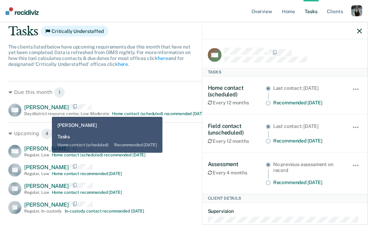
click at [47, 111] on div "Casey Martinez Day/district resource center , Low-Moderate Home contact (schedu…" at bounding box center [115, 110] width 182 height 12
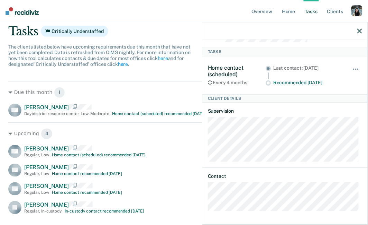
scroll to position [0, 0]
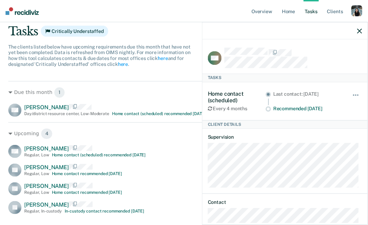
click at [361, 32] on icon "button" at bounding box center [360, 30] width 5 height 5
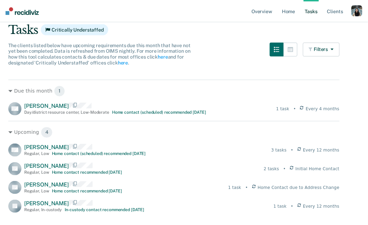
scroll to position [48, 0]
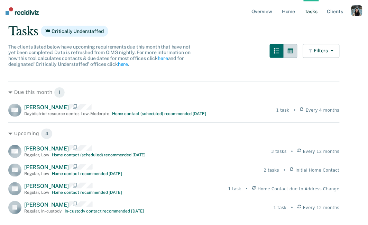
click at [298, 51] on button "button" at bounding box center [291, 51] width 14 height 14
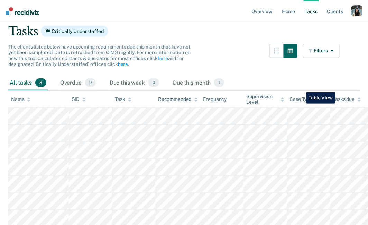
scroll to position [48, 0]
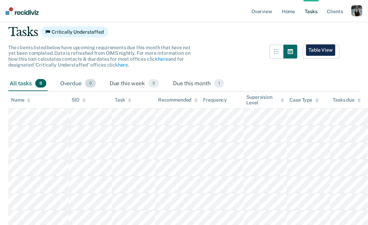
click at [69, 81] on div "Overdue 0" at bounding box center [78, 83] width 38 height 15
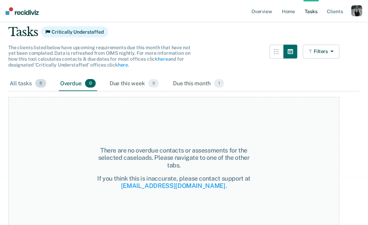
click at [26, 82] on div "All tasks 8" at bounding box center [27, 83] width 39 height 15
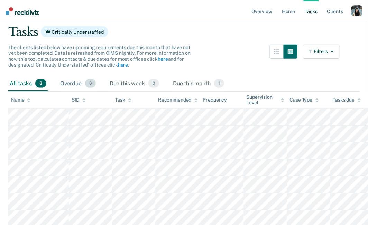
click at [66, 83] on div "Overdue 0" at bounding box center [78, 83] width 38 height 15
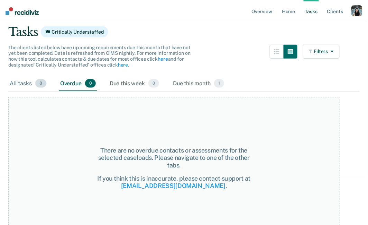
click at [19, 86] on div "All tasks 8" at bounding box center [27, 83] width 39 height 15
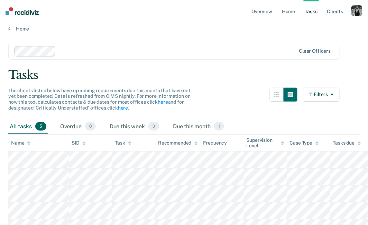
scroll to position [0, 0]
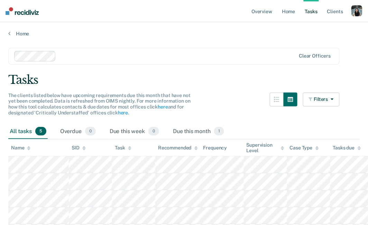
click at [141, 48] on div "Clear officers" at bounding box center [174, 56] width 332 height 17
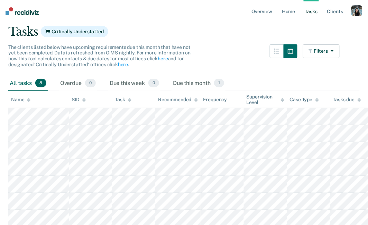
scroll to position [48, 0]
click at [70, 85] on div "Overdue 0" at bounding box center [78, 83] width 38 height 15
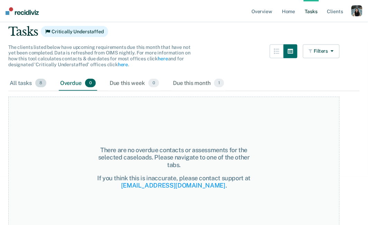
click at [20, 86] on div "All tasks 8" at bounding box center [27, 83] width 39 height 15
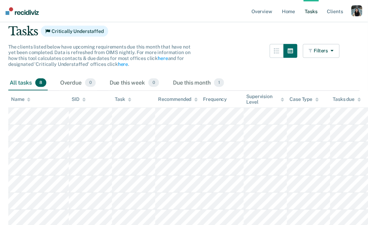
scroll to position [49, 0]
click at [78, 83] on div "Overdue 0" at bounding box center [78, 82] width 38 height 15
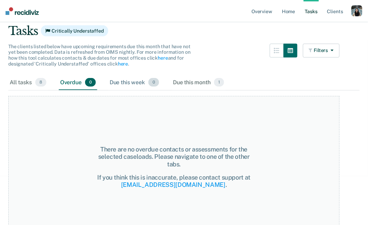
click at [121, 80] on div "Due this week 0" at bounding box center [134, 82] width 52 height 15
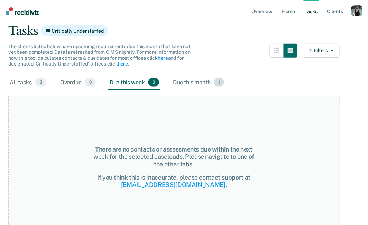
click at [174, 79] on div "Due this month 1" at bounding box center [199, 82] width 54 height 15
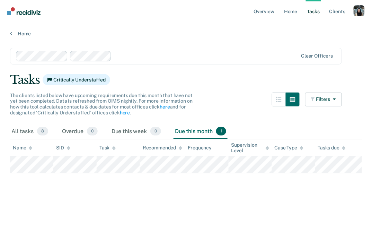
scroll to position [0, 0]
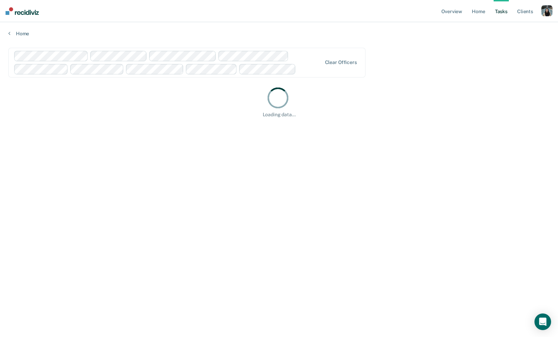
click at [264, 105] on div "Loading data..." at bounding box center [279, 102] width 542 height 32
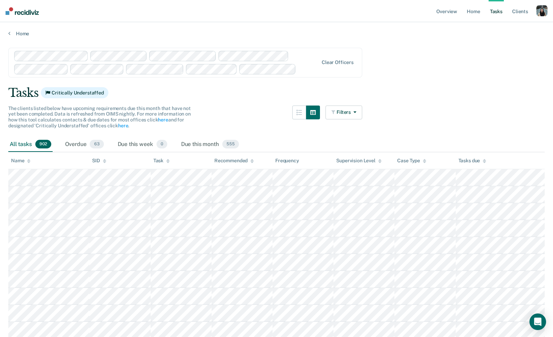
click at [303, 68] on div at bounding box center [308, 69] width 19 height 8
click at [72, 146] on div "Overdue 12" at bounding box center [84, 144] width 40 height 15
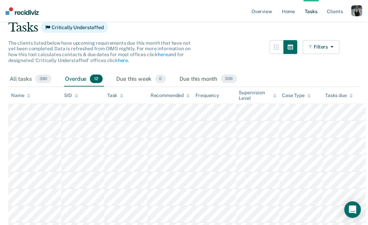
scroll to position [62, 0]
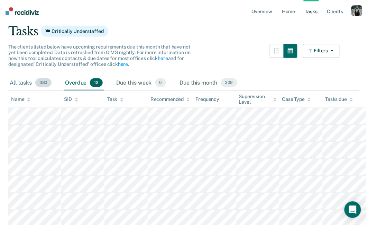
drag, startPoint x: 28, startPoint y: 81, endPoint x: 33, endPoint y: 82, distance: 5.2
click at [28, 81] on div "All tasks 380" at bounding box center [30, 82] width 45 height 15
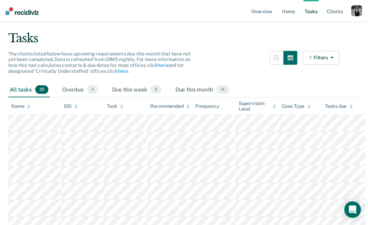
scroll to position [42, 0]
click at [217, 64] on div "The clients listed below have upcoming requirements due this month that have no…" at bounding box center [174, 67] width 332 height 32
click at [71, 92] on div "Overdue 4" at bounding box center [80, 89] width 39 height 15
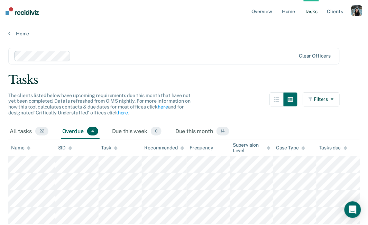
scroll to position [27, 0]
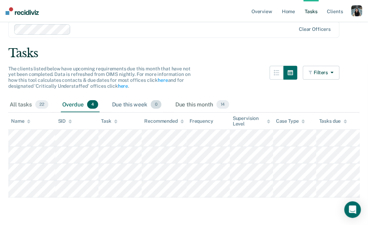
click at [128, 106] on div "Due this week 0" at bounding box center [137, 104] width 52 height 15
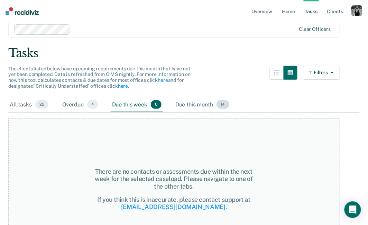
click at [202, 103] on div "Due this month 14" at bounding box center [202, 104] width 57 height 15
